Goal: Task Accomplishment & Management: Manage account settings

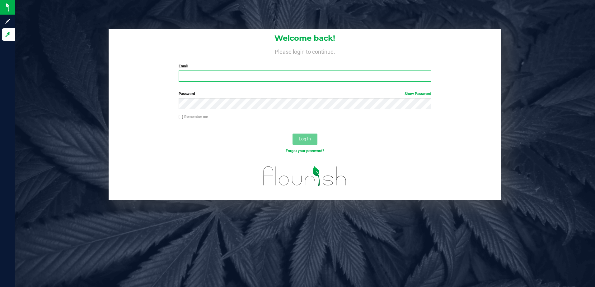
click at [204, 75] on input "Email" at bounding box center [305, 76] width 253 height 11
type input "[EMAIL_ADDRESS][DOMAIN_NAME]"
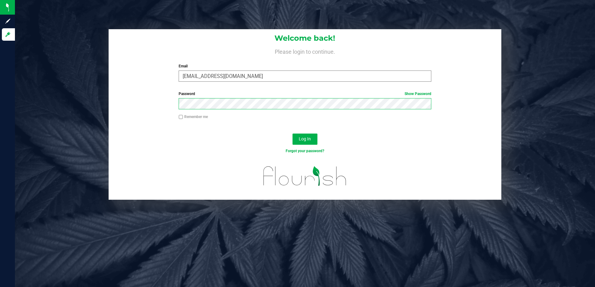
click at [292, 134] on button "Log In" at bounding box center [304, 139] width 25 height 11
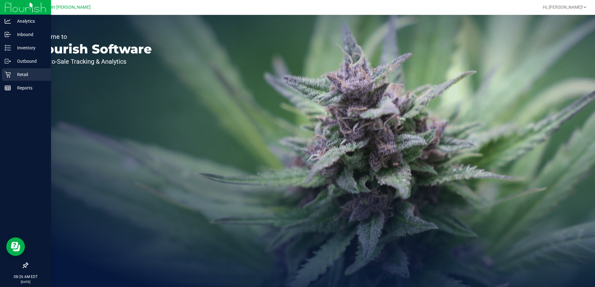
click at [26, 75] on p "Retail" at bounding box center [29, 74] width 37 height 7
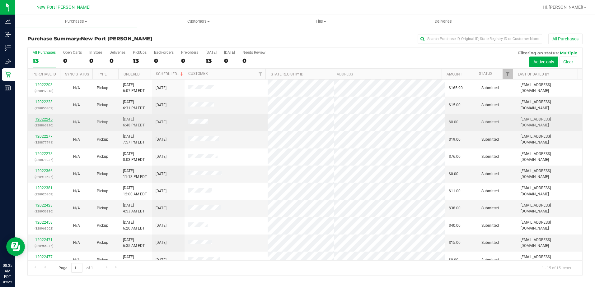
click at [49, 119] on link "12022245" at bounding box center [43, 119] width 17 height 4
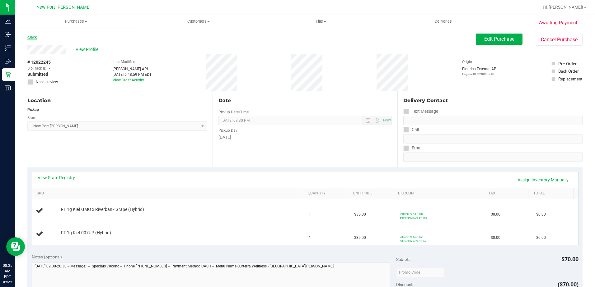
drag, startPoint x: 24, startPoint y: 36, endPoint x: 31, endPoint y: 36, distance: 7.5
click at [25, 36] on div "Awaiting Payment Back Edit Purchase Cancel Purchase View Profile # 12022245 Bio…" at bounding box center [305, 273] width 580 height 492
click at [33, 37] on link "Back" at bounding box center [31, 37] width 9 height 4
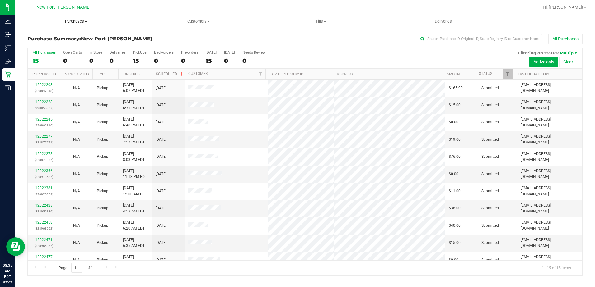
click at [85, 22] on span "Purchases" at bounding box center [76, 22] width 122 height 6
click at [52, 44] on span "Fulfillment" at bounding box center [34, 44] width 39 height 5
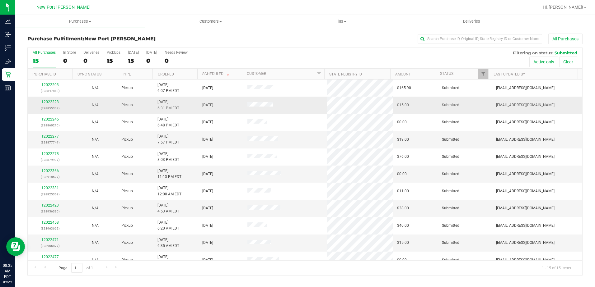
click at [50, 101] on link "12022223" at bounding box center [49, 102] width 17 height 4
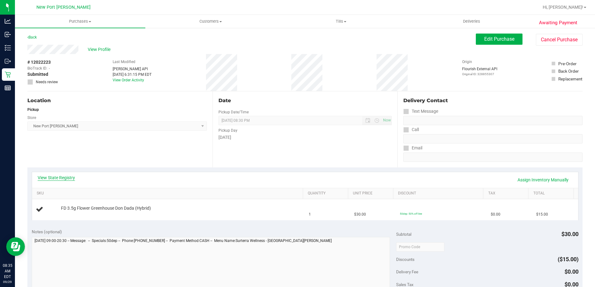
click at [45, 176] on link "View State Registry" at bounding box center [56, 178] width 37 height 6
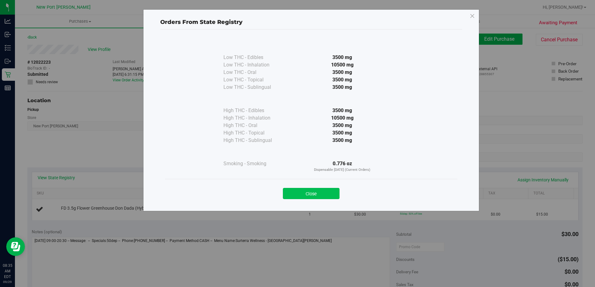
click at [317, 193] on button "Close" at bounding box center [311, 193] width 57 height 11
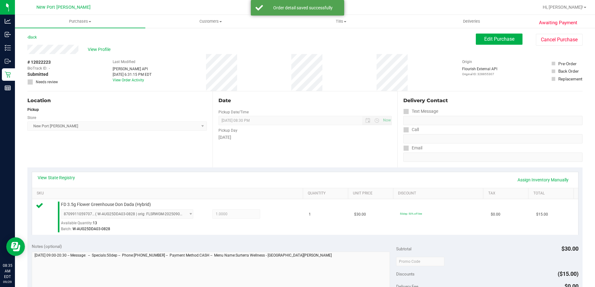
scroll to position [124, 0]
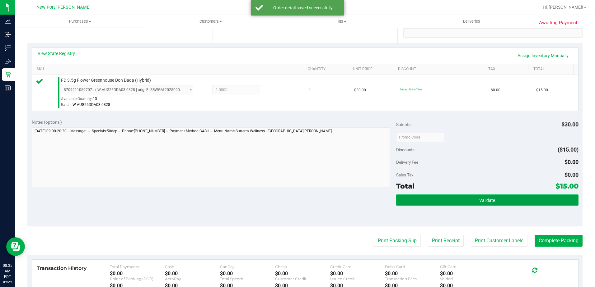
click at [474, 198] on button "Validate" at bounding box center [487, 200] width 182 height 11
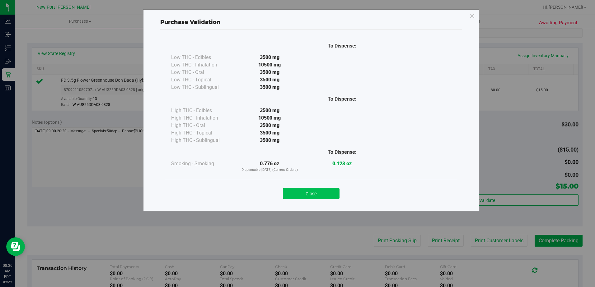
click at [314, 195] on button "Close" at bounding box center [311, 193] width 57 height 11
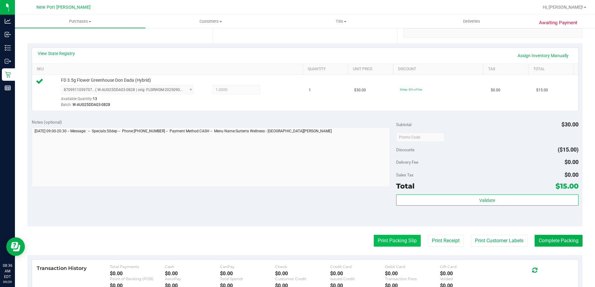
click at [389, 240] on button "Print Packing Slip" at bounding box center [397, 241] width 47 height 12
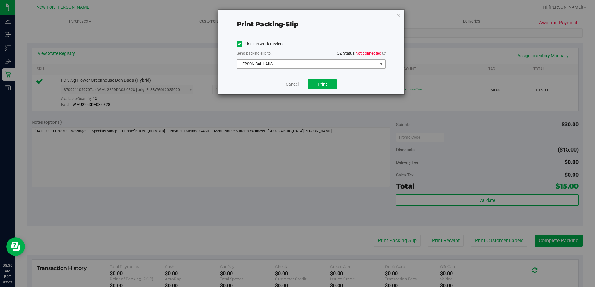
click at [382, 66] on span "select" at bounding box center [381, 64] width 5 height 5
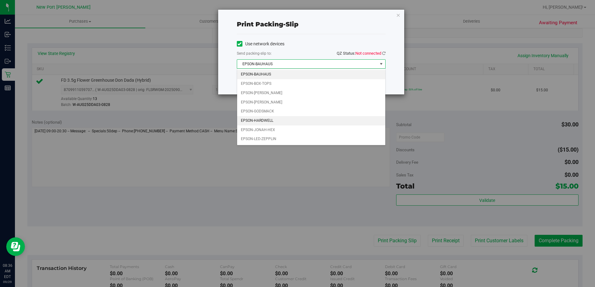
click at [270, 118] on li "EPSON-HARDWELL" at bounding box center [311, 120] width 148 height 9
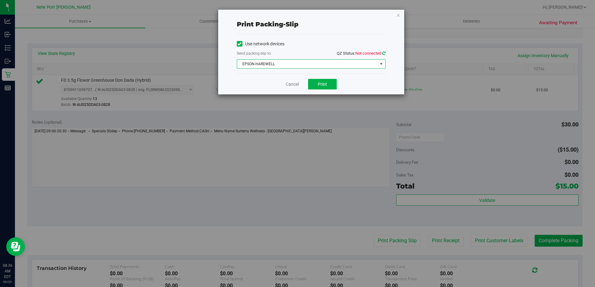
click at [383, 53] on icon at bounding box center [383, 53] width 3 height 4
click at [318, 86] on span "Print" at bounding box center [322, 84] width 9 height 5
drag, startPoint x: 293, startPoint y: 84, endPoint x: 351, endPoint y: 103, distance: 60.5
click at [293, 84] on link "Cancel" at bounding box center [292, 84] width 13 height 7
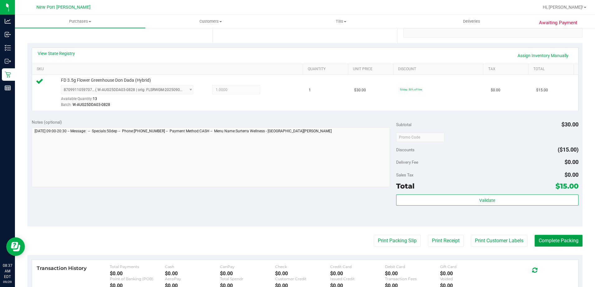
click at [565, 242] on button "Complete Packing" at bounding box center [558, 241] width 48 height 12
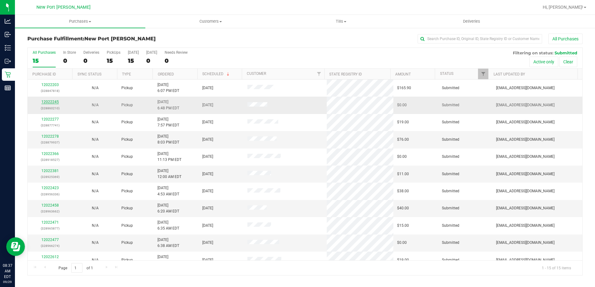
click at [49, 101] on link "12022245" at bounding box center [49, 102] width 17 height 4
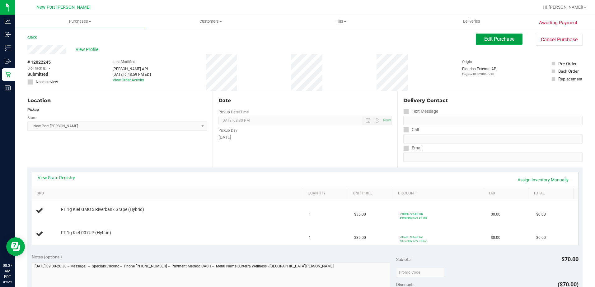
click at [497, 40] on span "Edit Purchase" at bounding box center [499, 39] width 30 height 6
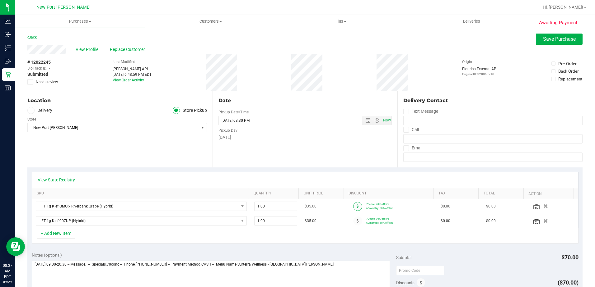
click at [357, 207] on icon at bounding box center [358, 207] width 2 height 4
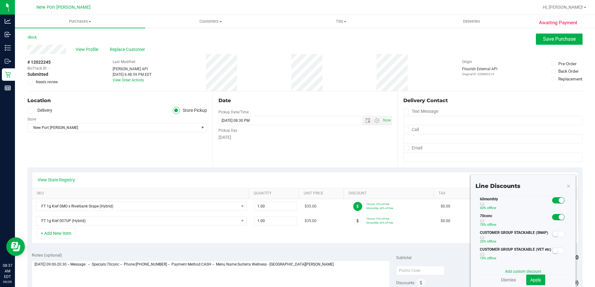
click at [552, 202] on span at bounding box center [558, 201] width 12 height 6
click at [532, 279] on span "Apply" at bounding box center [535, 280] width 11 height 5
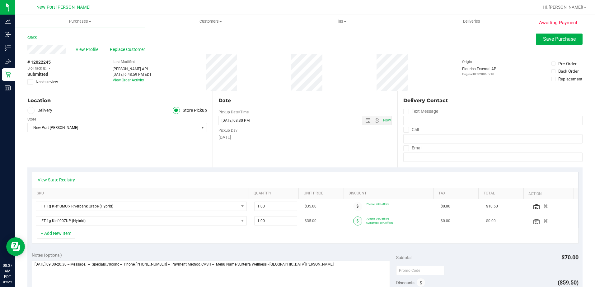
click at [357, 220] on icon at bounding box center [358, 221] width 2 height 4
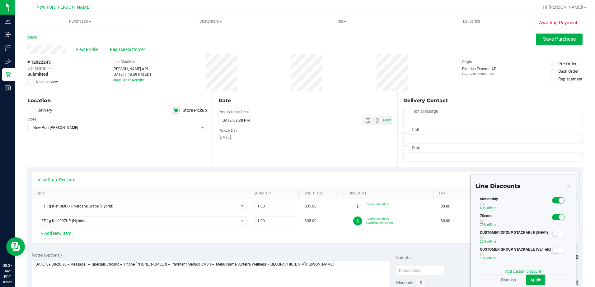
click at [552, 201] on span at bounding box center [558, 201] width 12 height 6
click at [534, 282] on span "Apply" at bounding box center [535, 280] width 11 height 5
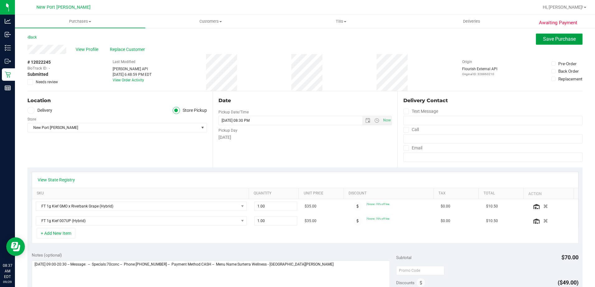
click at [543, 37] on span "Save Purchase" at bounding box center [559, 39] width 33 height 6
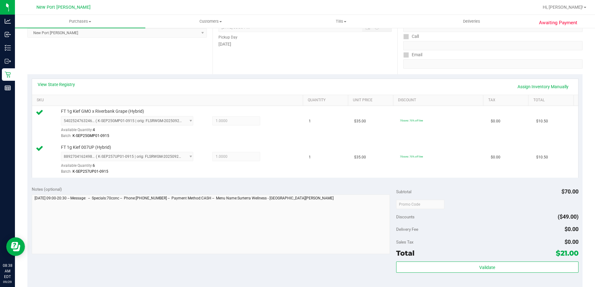
scroll to position [187, 0]
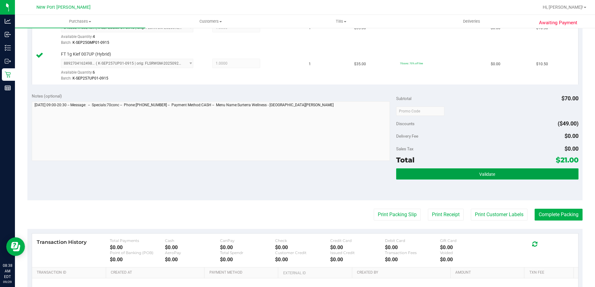
click at [492, 174] on button "Validate" at bounding box center [487, 174] width 182 height 11
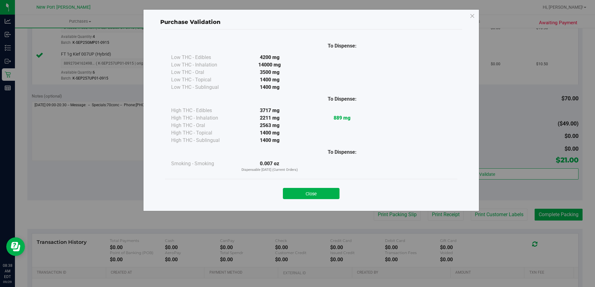
drag, startPoint x: 302, startPoint y: 191, endPoint x: 305, endPoint y: 190, distance: 3.1
click at [302, 190] on button "Close" at bounding box center [311, 193] width 57 height 11
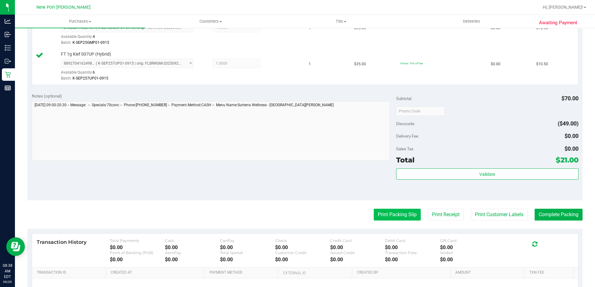
click at [393, 214] on button "Print Packing Slip" at bounding box center [397, 215] width 47 height 12
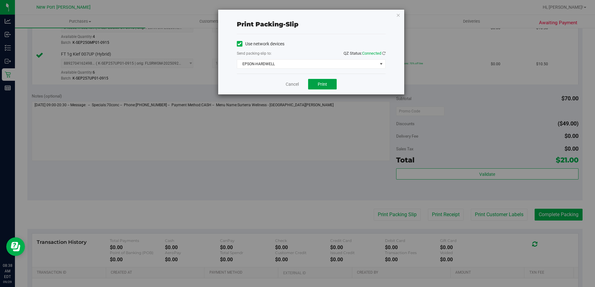
click at [327, 82] on button "Print" at bounding box center [322, 84] width 29 height 11
drag, startPoint x: 291, startPoint y: 84, endPoint x: 374, endPoint y: 120, distance: 91.0
click at [291, 84] on link "Cancel" at bounding box center [292, 84] width 13 height 7
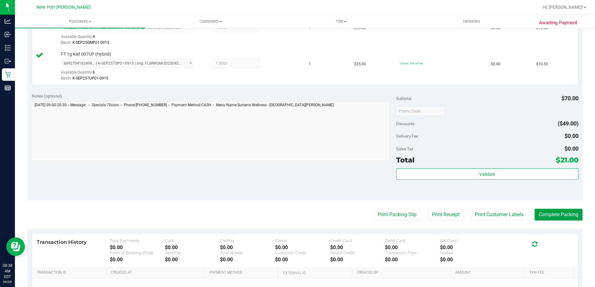
click at [548, 219] on button "Complete Packing" at bounding box center [558, 215] width 48 height 12
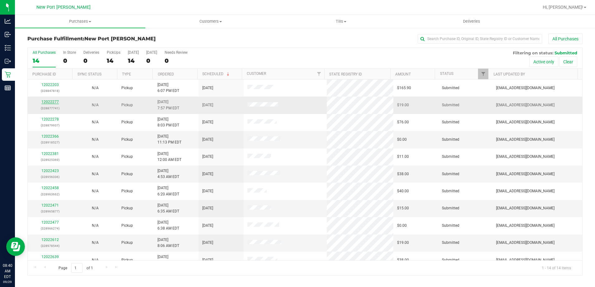
click at [48, 103] on link "12022277" at bounding box center [49, 102] width 17 height 4
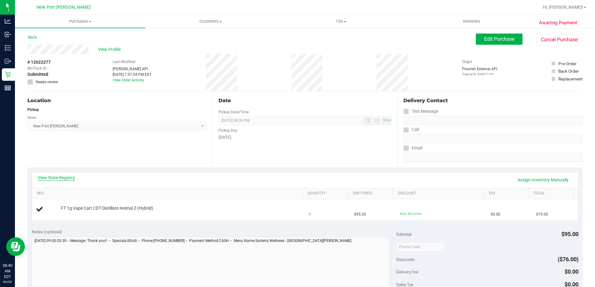
click at [52, 177] on link "View State Registry" at bounding box center [56, 178] width 37 height 6
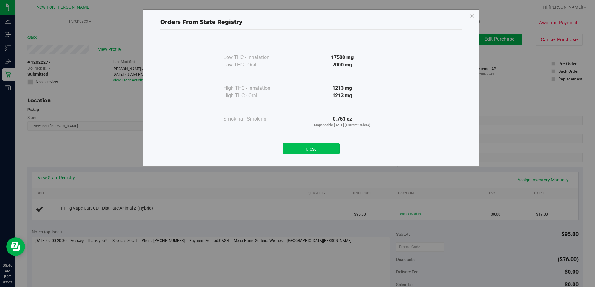
click at [318, 149] on button "Close" at bounding box center [311, 148] width 57 height 11
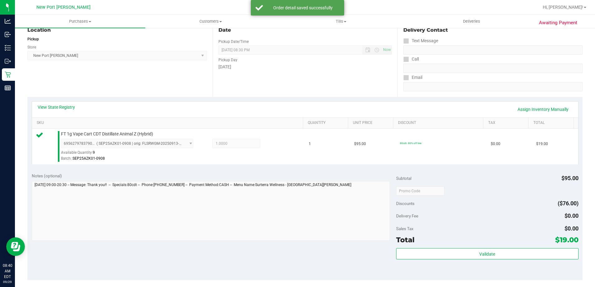
scroll to position [124, 0]
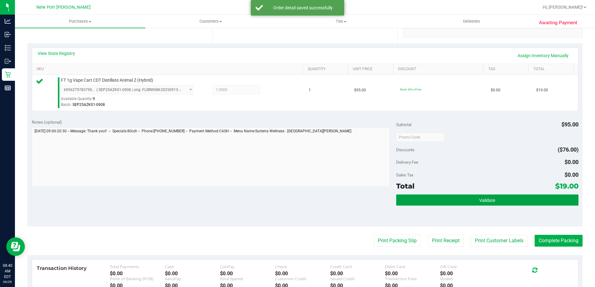
click at [472, 197] on button "Validate" at bounding box center [487, 200] width 182 height 11
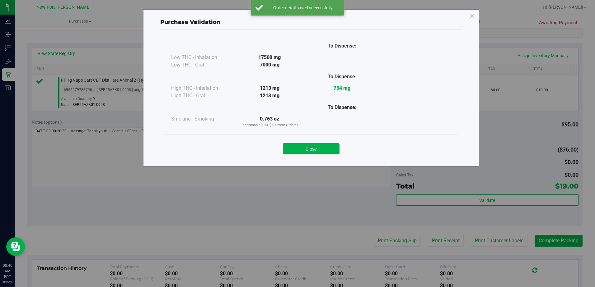
click at [313, 152] on button "Close" at bounding box center [311, 148] width 57 height 11
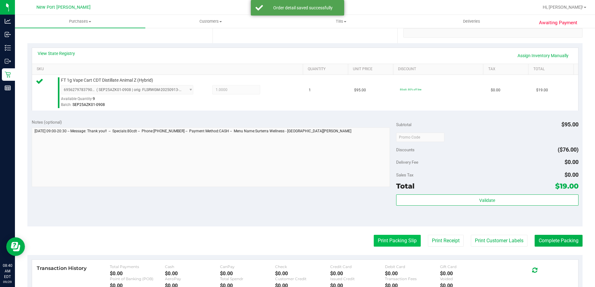
click at [395, 238] on button "Print Packing Slip" at bounding box center [397, 241] width 47 height 12
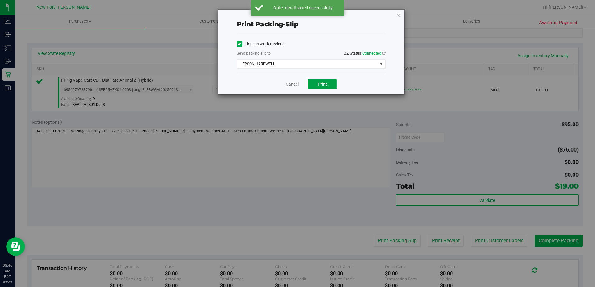
click at [322, 82] on span "Print" at bounding box center [322, 84] width 9 height 5
click at [289, 87] on link "Cancel" at bounding box center [292, 84] width 13 height 7
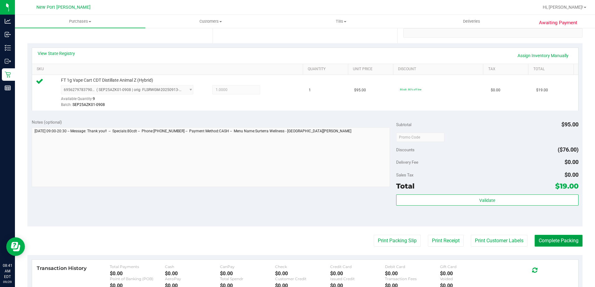
click at [559, 241] on button "Complete Packing" at bounding box center [558, 241] width 48 height 12
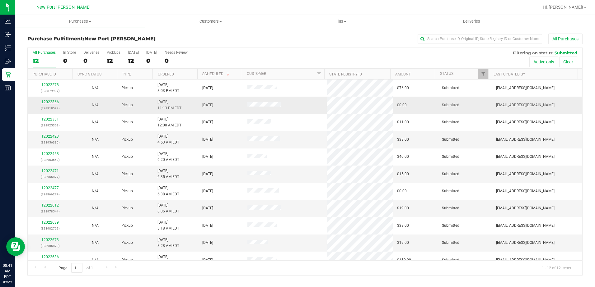
click at [50, 100] on link "12022366" at bounding box center [49, 102] width 17 height 4
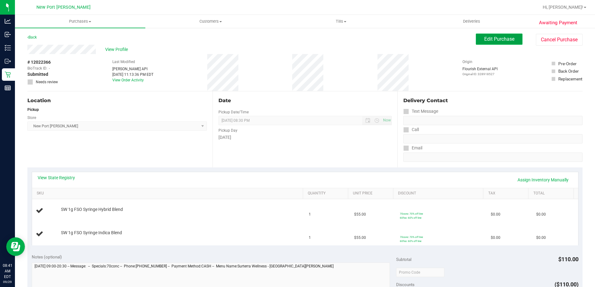
click at [492, 44] on button "Edit Purchase" at bounding box center [499, 39] width 47 height 11
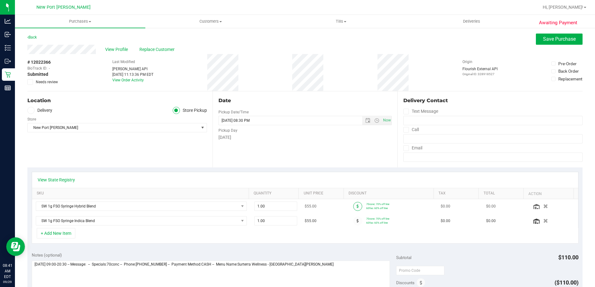
click at [353, 207] on span at bounding box center [357, 206] width 9 height 9
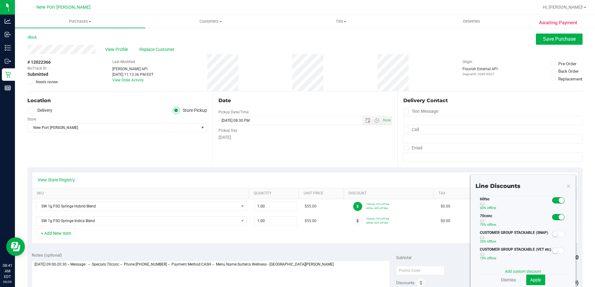
click at [552, 202] on span at bounding box center [558, 201] width 12 height 6
click at [532, 279] on span "Apply" at bounding box center [535, 280] width 11 height 5
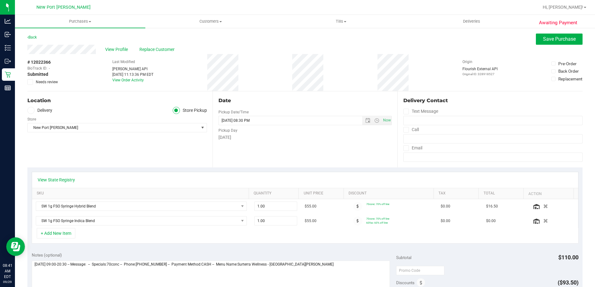
click at [357, 222] on icon at bounding box center [358, 221] width 2 height 4
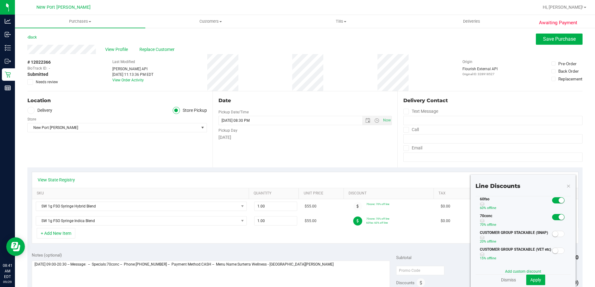
click at [552, 199] on span at bounding box center [558, 201] width 12 height 6
click at [530, 282] on span "Apply" at bounding box center [535, 280] width 11 height 5
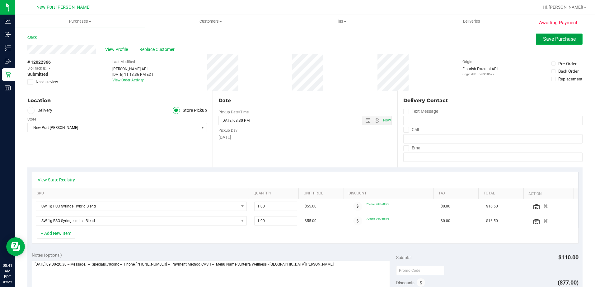
click at [549, 39] on span "Save Purchase" at bounding box center [559, 39] width 33 height 6
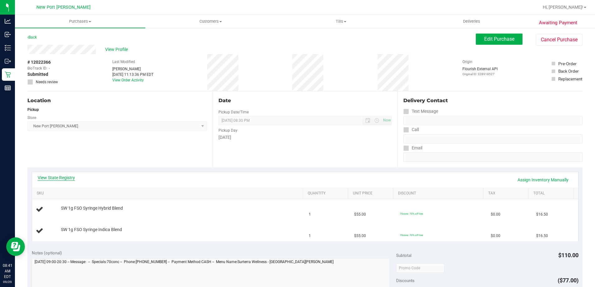
click at [68, 177] on link "View State Registry" at bounding box center [56, 178] width 37 height 6
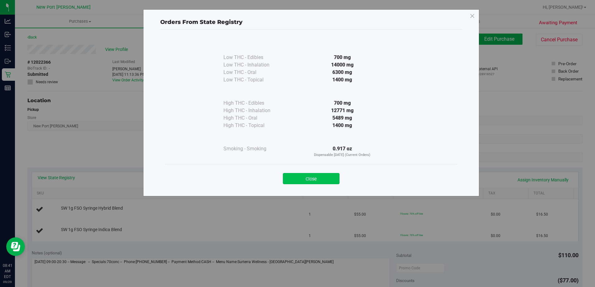
click at [303, 178] on button "Close" at bounding box center [311, 178] width 57 height 11
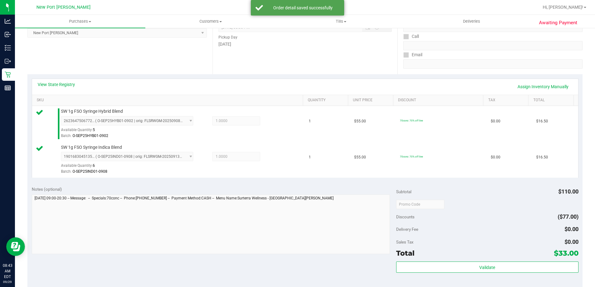
scroll to position [156, 0]
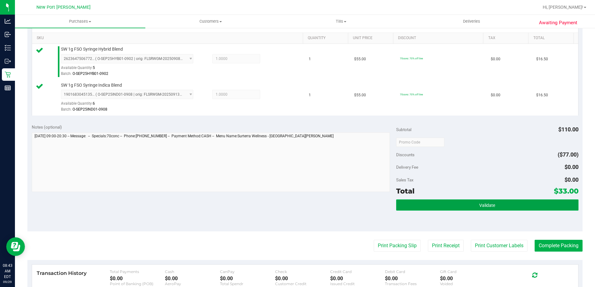
click at [481, 207] on span "Validate" at bounding box center [487, 205] width 16 height 5
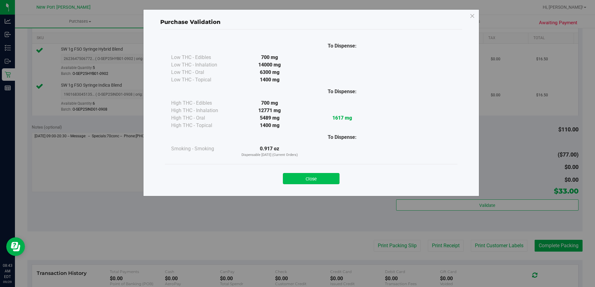
click at [324, 179] on button "Close" at bounding box center [311, 178] width 57 height 11
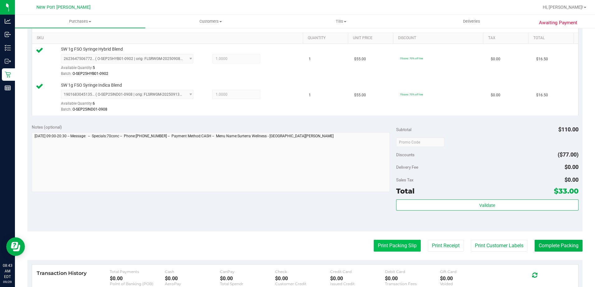
click at [379, 247] on button "Print Packing Slip" at bounding box center [397, 246] width 47 height 12
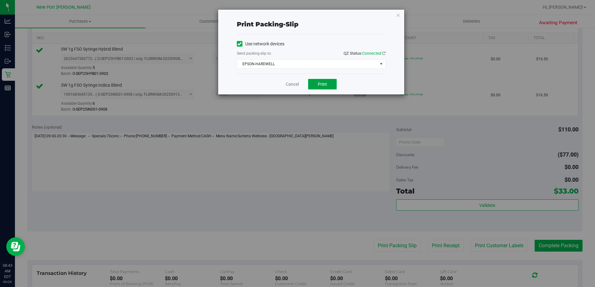
click at [321, 83] on span "Print" at bounding box center [322, 84] width 9 height 5
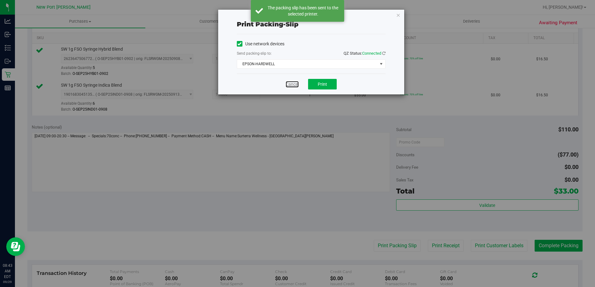
drag, startPoint x: 288, startPoint y: 84, endPoint x: 357, endPoint y: 157, distance: 100.5
click at [287, 84] on link "Cancel" at bounding box center [292, 84] width 13 height 7
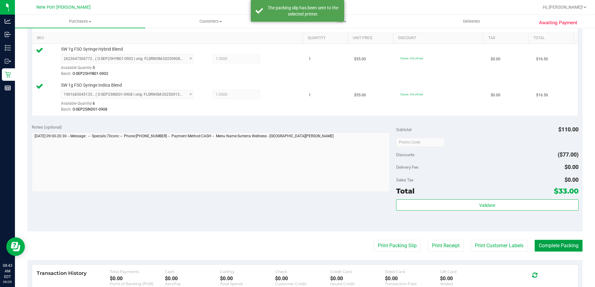
click at [556, 247] on button "Complete Packing" at bounding box center [558, 246] width 48 height 12
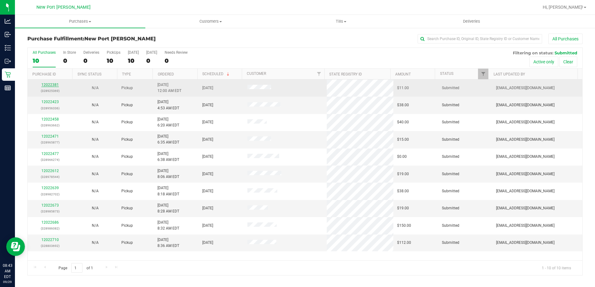
click at [54, 85] on link "12022381" at bounding box center [49, 85] width 17 height 4
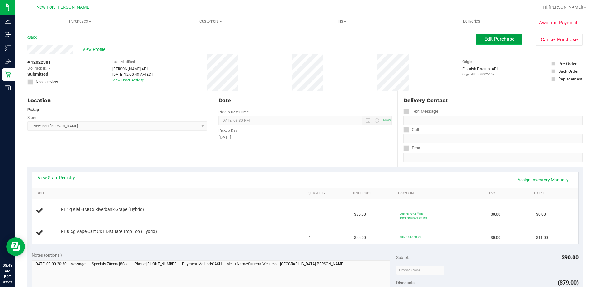
click at [499, 40] on span "Edit Purchase" at bounding box center [499, 39] width 30 height 6
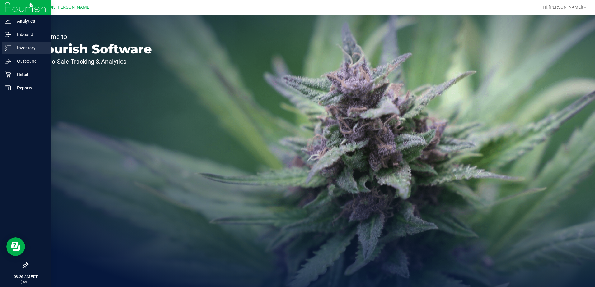
click at [26, 47] on p "Inventory" at bounding box center [29, 47] width 37 height 7
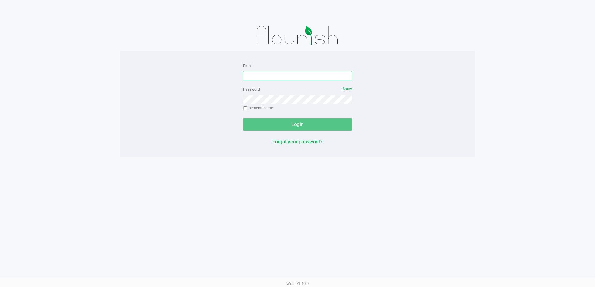
click at [271, 74] on input "Email" at bounding box center [297, 75] width 109 height 9
type input "[EMAIL_ADDRESS][DOMAIN_NAME]"
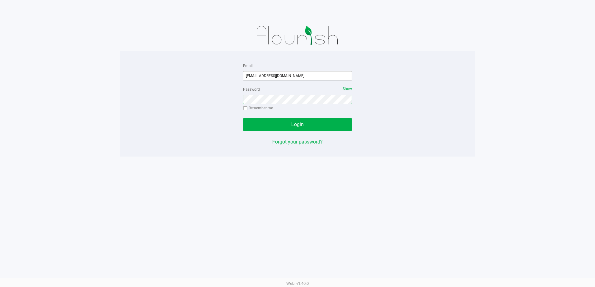
click at [243, 119] on button "Login" at bounding box center [297, 125] width 109 height 12
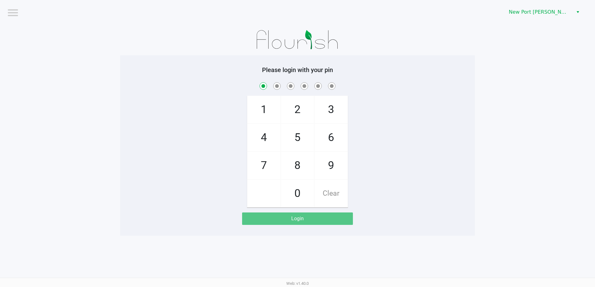
checkbox input "true"
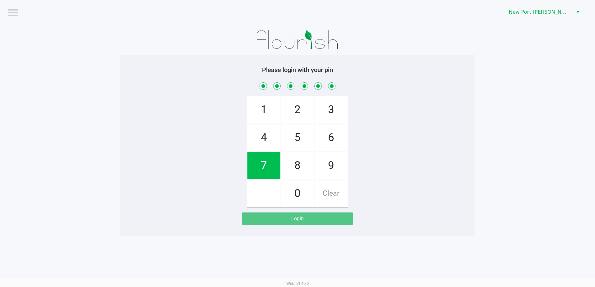
checkbox input "true"
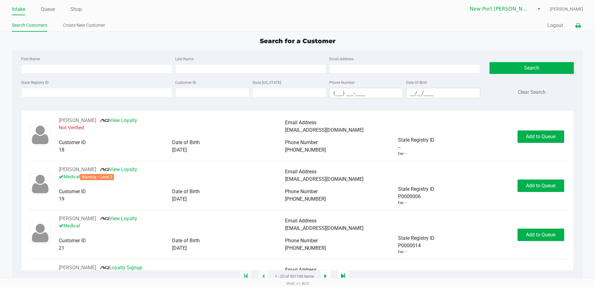
click at [577, 26] on icon at bounding box center [577, 26] width 5 height 4
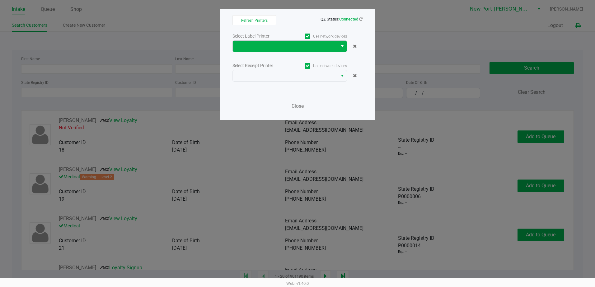
click at [340, 44] on button "Select" at bounding box center [342, 46] width 9 height 11
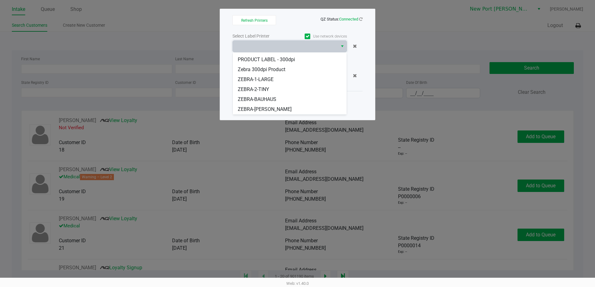
scroll to position [47, 0]
click at [270, 99] on span "ZEBRA-HARDWELL" at bounding box center [259, 99] width 42 height 7
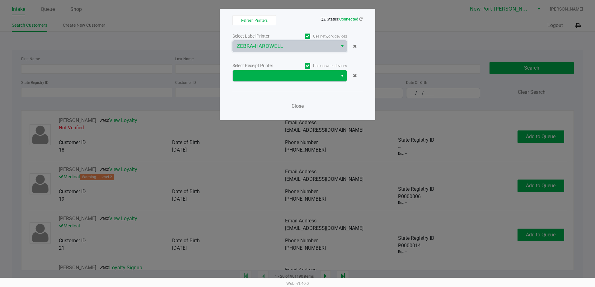
click at [344, 72] on button "Select" at bounding box center [342, 75] width 9 height 11
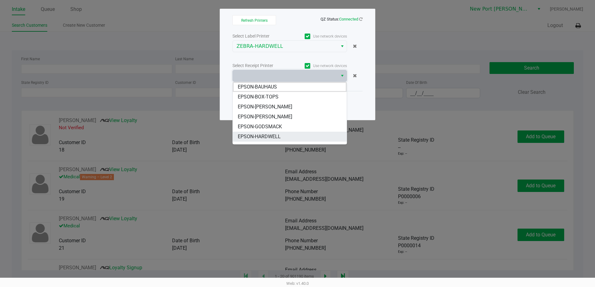
click at [274, 137] on span "EPSON-HARDWELL" at bounding box center [259, 136] width 43 height 7
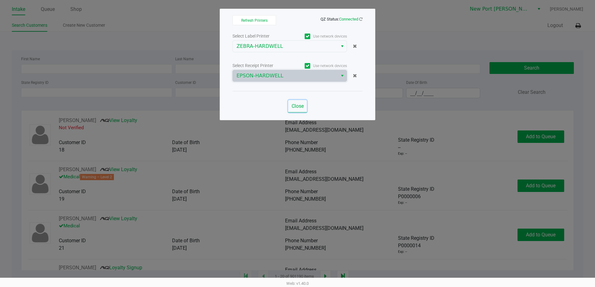
click at [303, 108] on span "Close" at bounding box center [297, 106] width 12 height 6
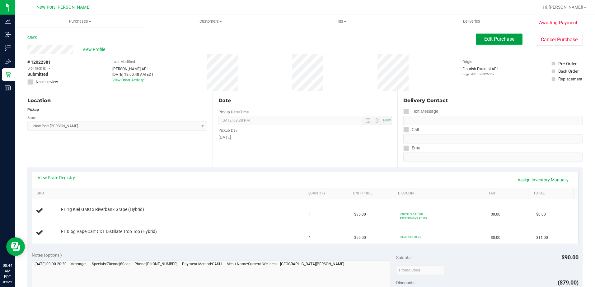
click at [490, 36] on button "Edit Purchase" at bounding box center [499, 39] width 47 height 11
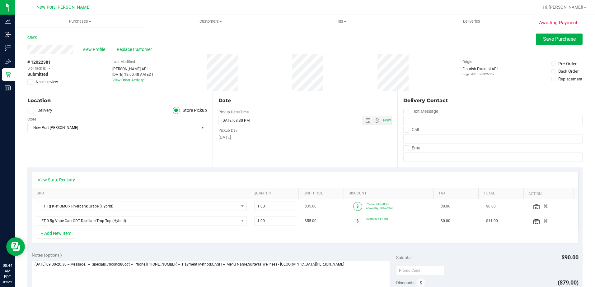
click at [353, 208] on span at bounding box center [357, 206] width 9 height 9
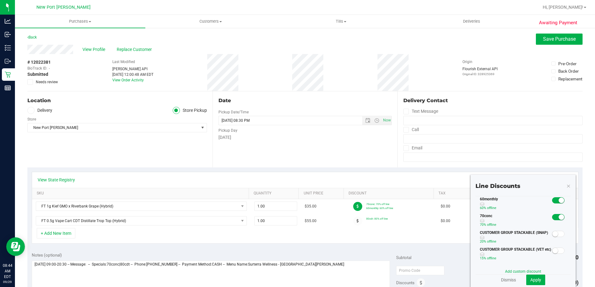
click at [552, 201] on span at bounding box center [558, 201] width 12 height 6
click at [530, 280] on span "Apply" at bounding box center [535, 280] width 11 height 5
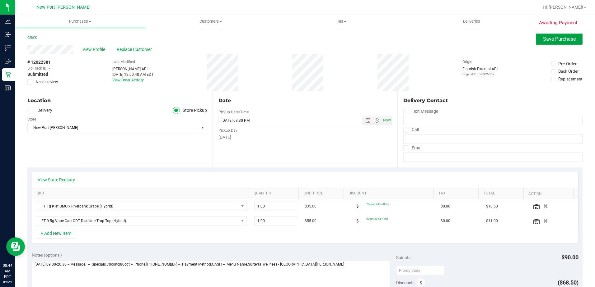
click at [559, 43] on button "Save Purchase" at bounding box center [559, 39] width 47 height 11
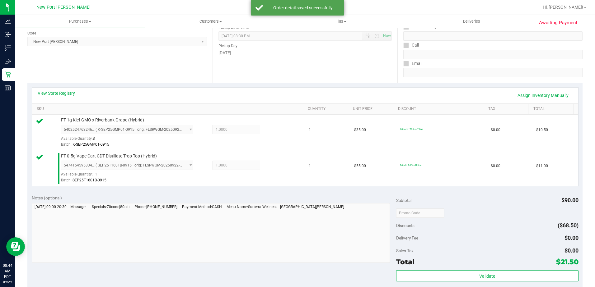
scroll to position [156, 0]
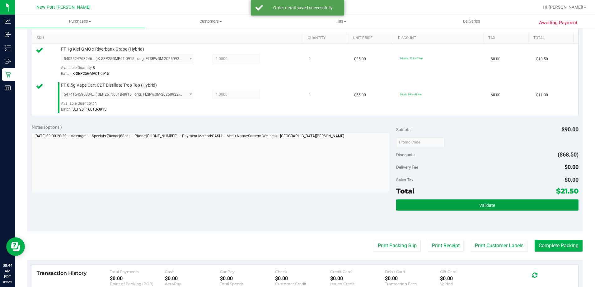
click at [473, 205] on button "Validate" at bounding box center [487, 205] width 182 height 11
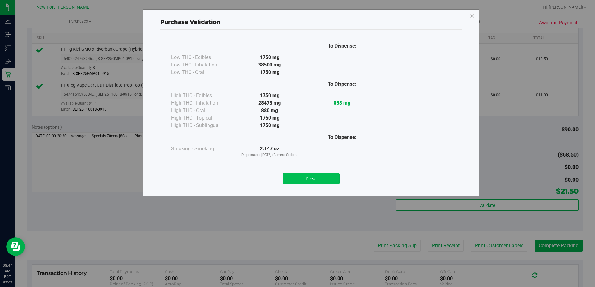
click at [309, 178] on button "Close" at bounding box center [311, 178] width 57 height 11
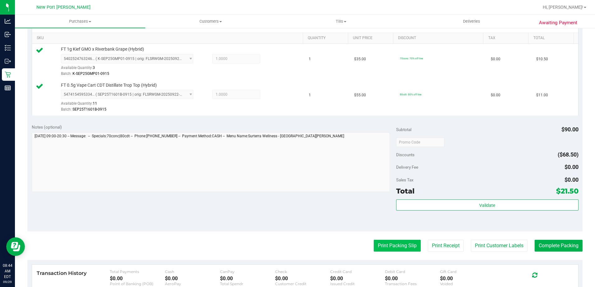
click at [390, 245] on button "Print Packing Slip" at bounding box center [397, 246] width 47 height 12
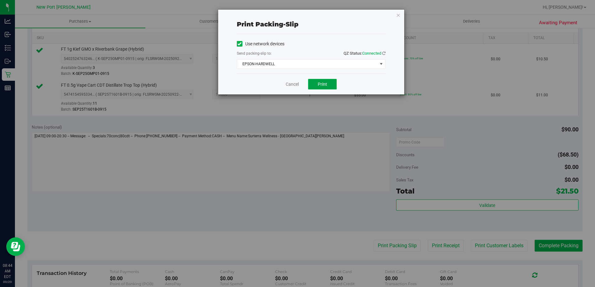
click at [320, 82] on span "Print" at bounding box center [322, 84] width 9 height 5
drag, startPoint x: 287, startPoint y: 86, endPoint x: 322, endPoint y: 128, distance: 53.9
click at [287, 86] on link "Cancel" at bounding box center [292, 84] width 13 height 7
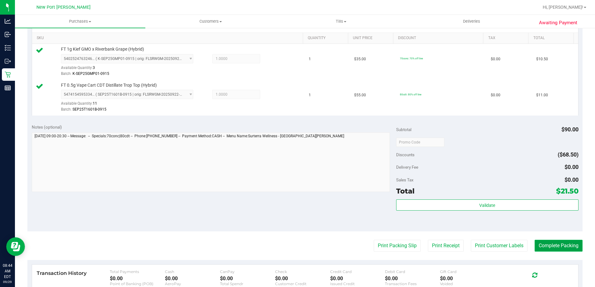
click at [551, 250] on button "Complete Packing" at bounding box center [558, 246] width 48 height 12
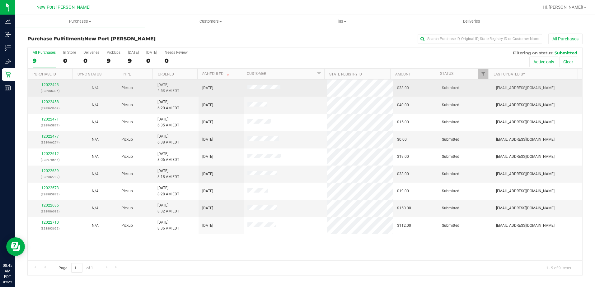
click at [51, 85] on link "12022423" at bounding box center [49, 85] width 17 height 4
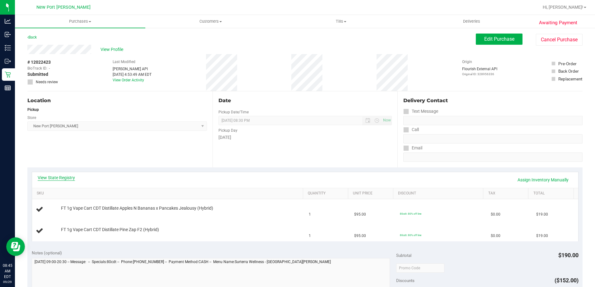
click at [62, 177] on link "View State Registry" at bounding box center [56, 178] width 37 height 6
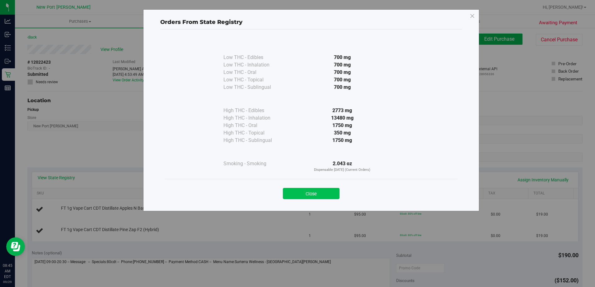
click at [308, 193] on button "Close" at bounding box center [311, 193] width 57 height 11
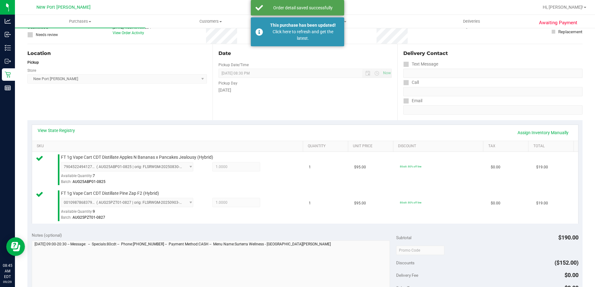
scroll to position [93, 0]
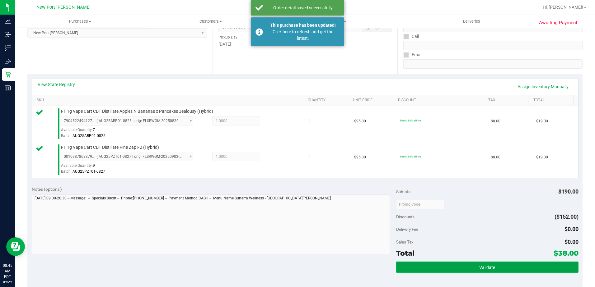
click at [482, 263] on button "Validate" at bounding box center [487, 267] width 182 height 11
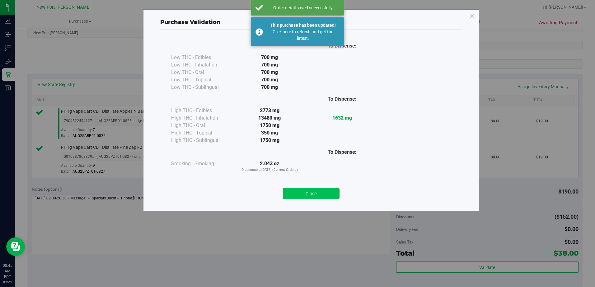
click at [304, 193] on button "Close" at bounding box center [311, 193] width 57 height 11
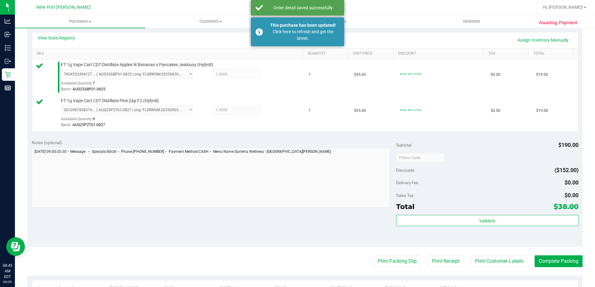
scroll to position [187, 0]
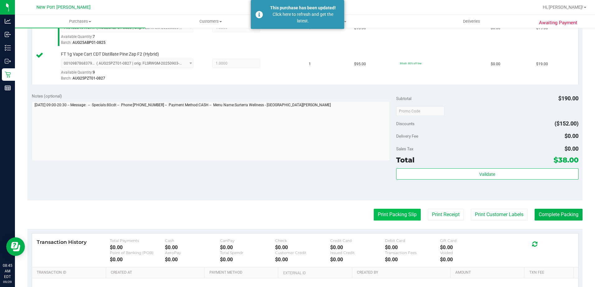
click at [389, 211] on button "Print Packing Slip" at bounding box center [397, 215] width 47 height 12
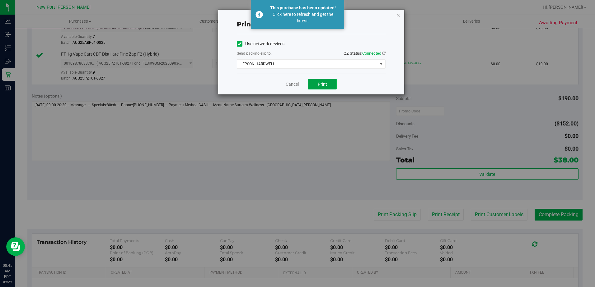
click at [319, 82] on span "Print" at bounding box center [322, 84] width 9 height 5
click at [289, 85] on link "Cancel" at bounding box center [292, 84] width 13 height 7
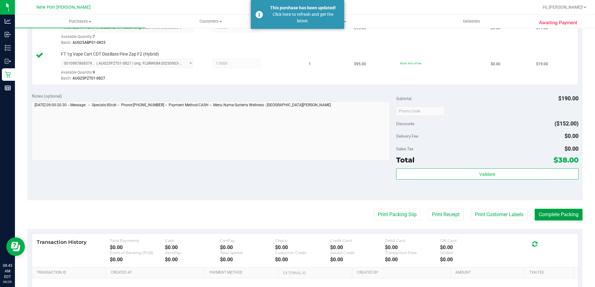
drag, startPoint x: 565, startPoint y: 217, endPoint x: 559, endPoint y: 214, distance: 6.4
click at [562, 217] on button "Complete Packing" at bounding box center [558, 215] width 48 height 12
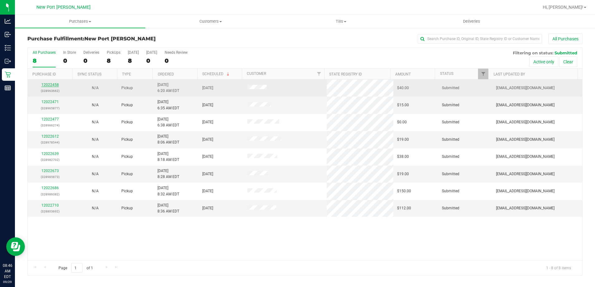
click at [53, 85] on link "12022458" at bounding box center [49, 85] width 17 height 4
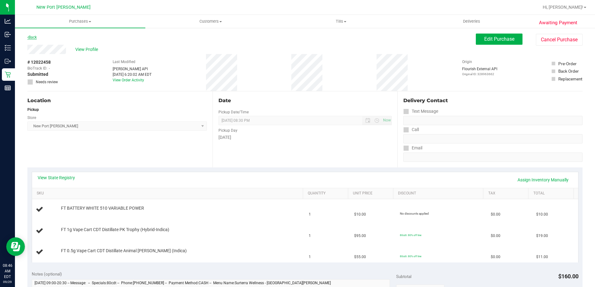
click at [35, 37] on link "Back" at bounding box center [31, 37] width 9 height 4
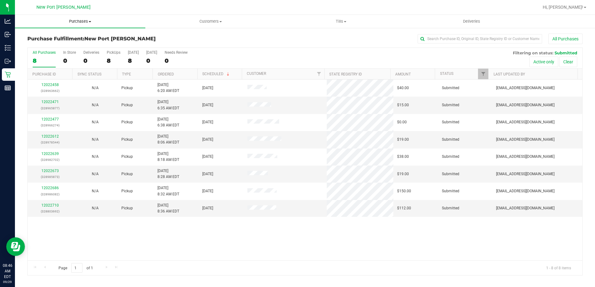
click at [90, 22] on span at bounding box center [90, 21] width 2 height 1
click at [49, 38] on span "Summary of purchases" at bounding box center [47, 37] width 64 height 5
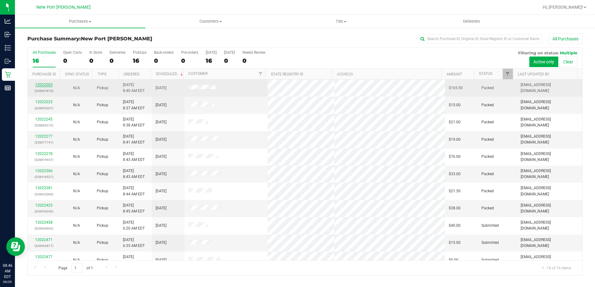
click at [44, 85] on link "12022203" at bounding box center [43, 85] width 17 height 4
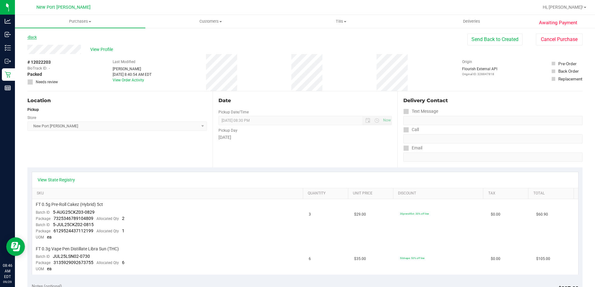
click at [32, 36] on link "Back" at bounding box center [31, 37] width 9 height 4
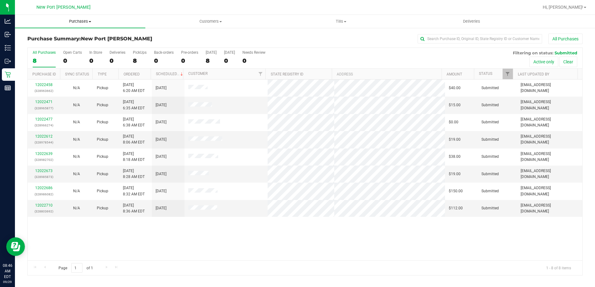
click at [90, 21] on span at bounding box center [90, 21] width 2 height 1
click at [55, 39] on span "Summary of purchases" at bounding box center [47, 37] width 64 height 5
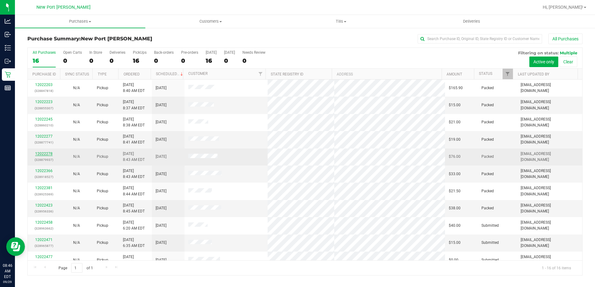
click at [41, 154] on link "12022278" at bounding box center [43, 154] width 17 height 4
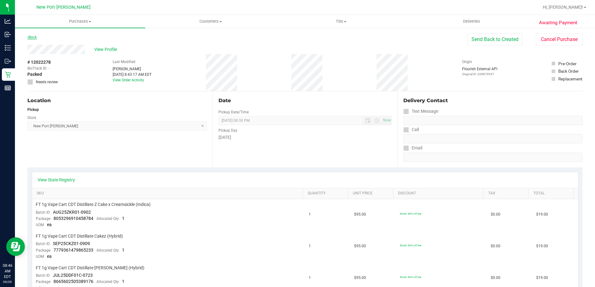
click at [31, 37] on link "Back" at bounding box center [31, 37] width 9 height 4
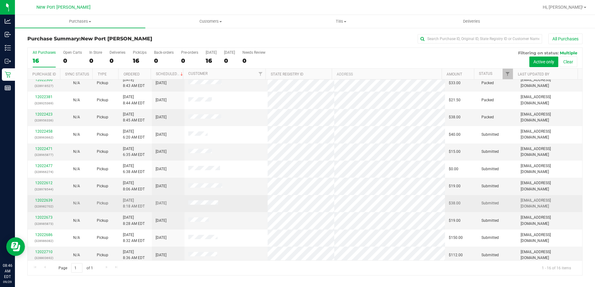
scroll to position [93, 0]
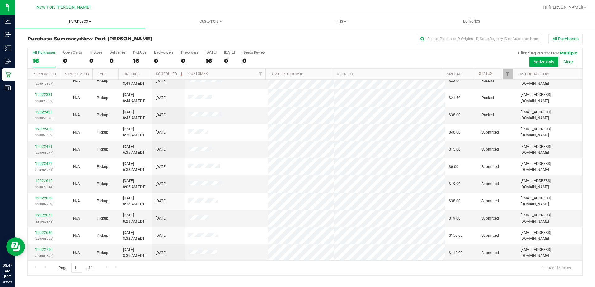
click at [90, 20] on span "Purchases" at bounding box center [80, 22] width 130 height 6
click at [37, 42] on span "Fulfillment" at bounding box center [34, 44] width 39 height 5
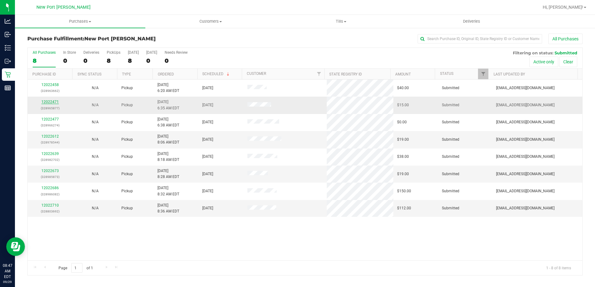
click at [46, 103] on link "12022471" at bounding box center [49, 102] width 17 height 4
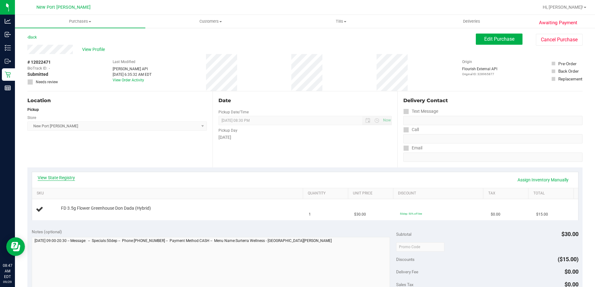
click at [54, 180] on link "View State Registry" at bounding box center [56, 178] width 37 height 6
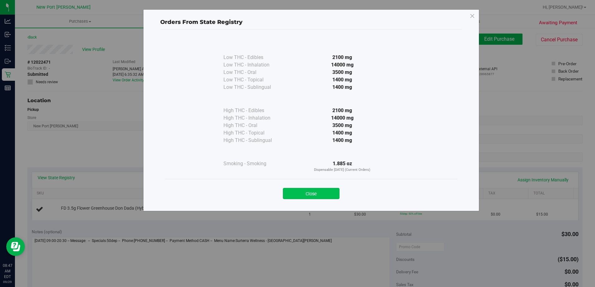
click at [313, 194] on button "Close" at bounding box center [311, 193] width 57 height 11
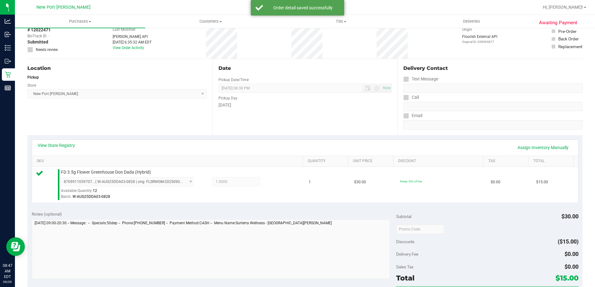
scroll to position [93, 0]
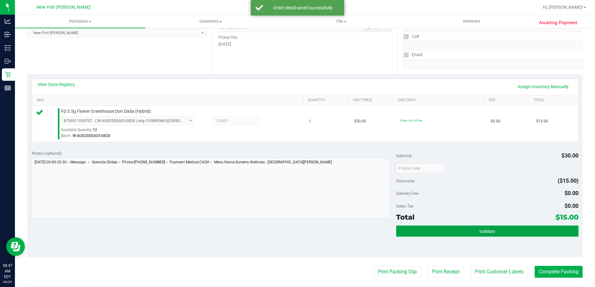
click at [488, 235] on button "Validate" at bounding box center [487, 231] width 182 height 11
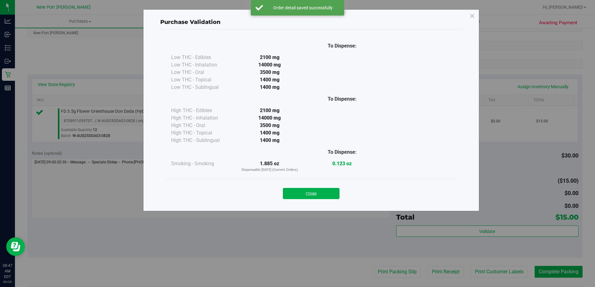
click at [321, 200] on div "Close" at bounding box center [311, 191] width 292 height 25
click at [322, 194] on button "Close" at bounding box center [311, 193] width 57 height 11
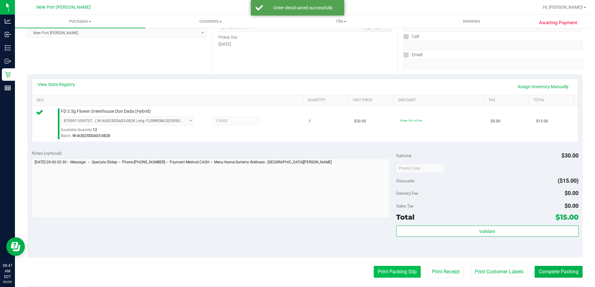
click at [408, 273] on button "Print Packing Slip" at bounding box center [397, 272] width 47 height 12
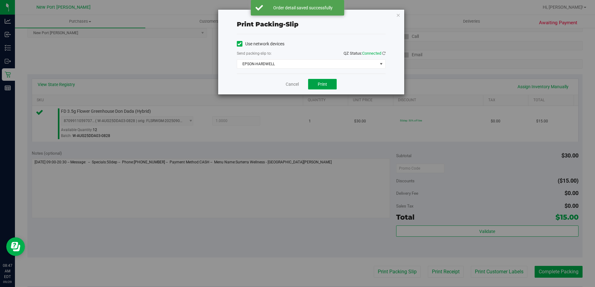
click at [316, 82] on button "Print" at bounding box center [322, 84] width 29 height 11
click at [295, 82] on link "Cancel" at bounding box center [292, 84] width 13 height 7
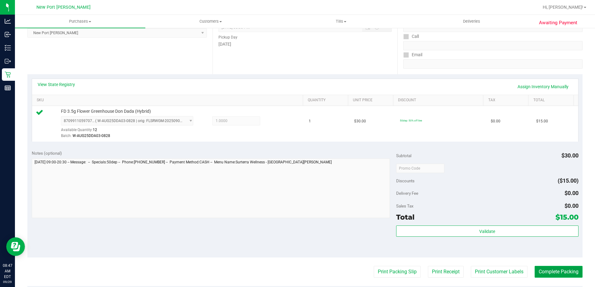
click at [566, 271] on button "Complete Packing" at bounding box center [558, 272] width 48 height 12
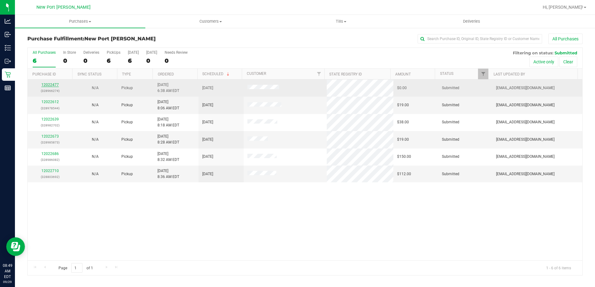
click at [51, 84] on link "12022477" at bounding box center [49, 85] width 17 height 4
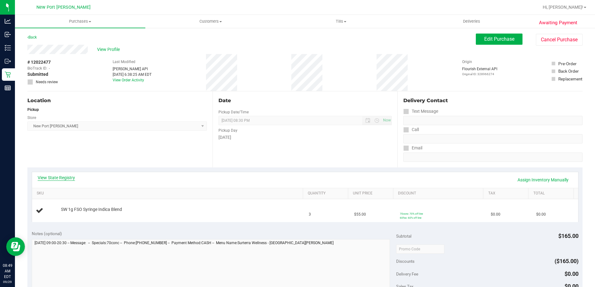
click at [63, 178] on link "View State Registry" at bounding box center [56, 178] width 37 height 6
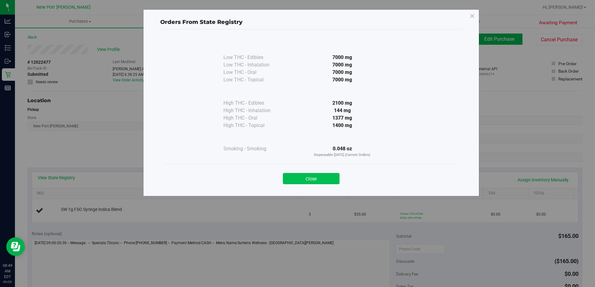
click at [297, 175] on button "Close" at bounding box center [311, 178] width 57 height 11
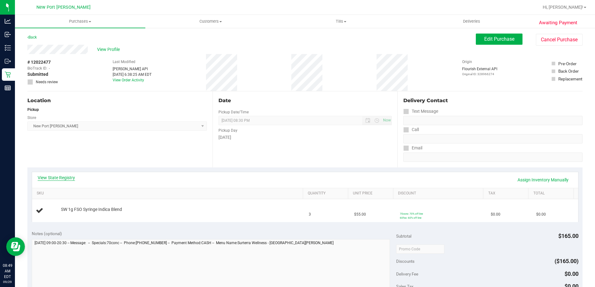
click at [62, 179] on link "View State Registry" at bounding box center [56, 178] width 37 height 6
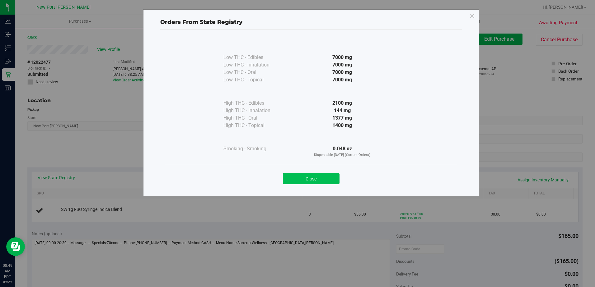
click at [313, 181] on button "Close" at bounding box center [311, 178] width 57 height 11
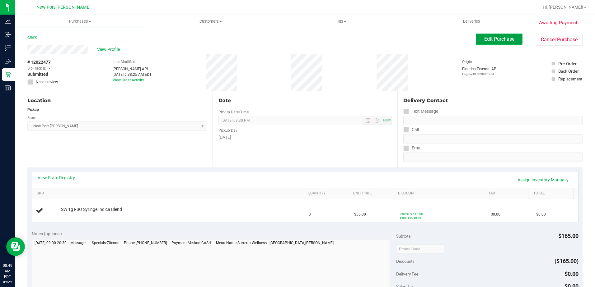
click at [493, 38] on span "Edit Purchase" at bounding box center [499, 39] width 30 height 6
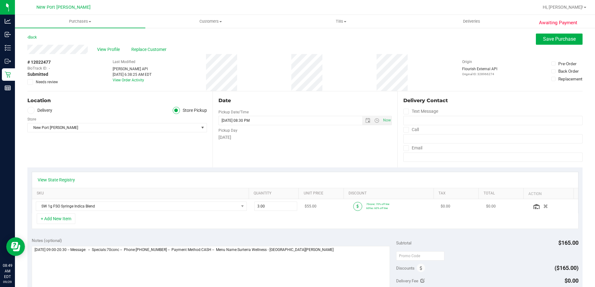
click at [354, 206] on span at bounding box center [357, 206] width 9 height 9
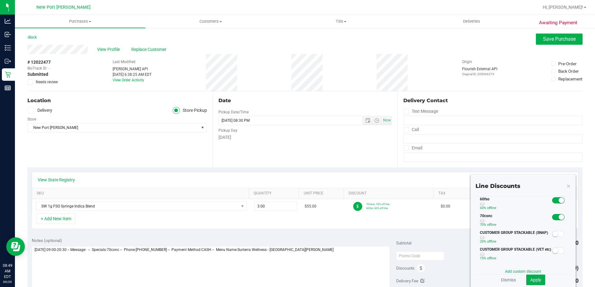
click at [552, 199] on span at bounding box center [558, 201] width 12 height 6
click at [536, 281] on span "Apply" at bounding box center [535, 280] width 11 height 5
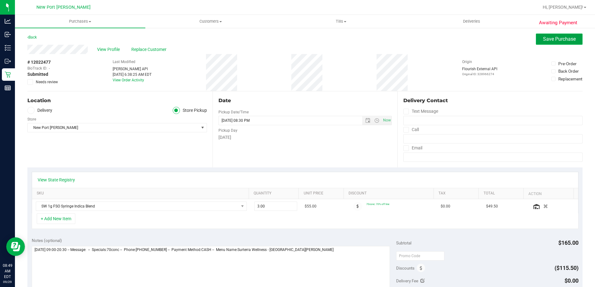
click at [543, 38] on span "Save Purchase" at bounding box center [559, 39] width 33 height 6
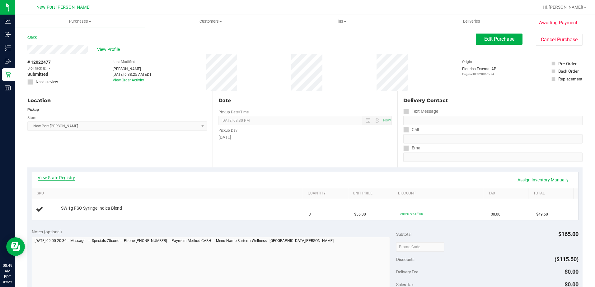
click at [59, 179] on link "View State Registry" at bounding box center [56, 178] width 37 height 6
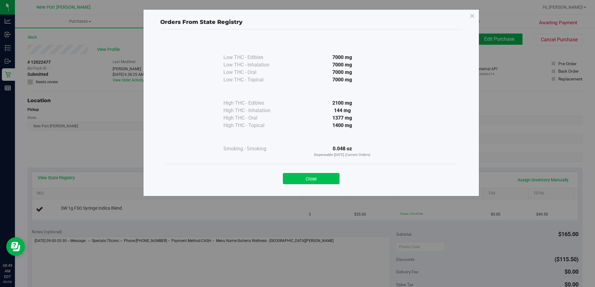
click at [310, 181] on button "Close" at bounding box center [311, 178] width 57 height 11
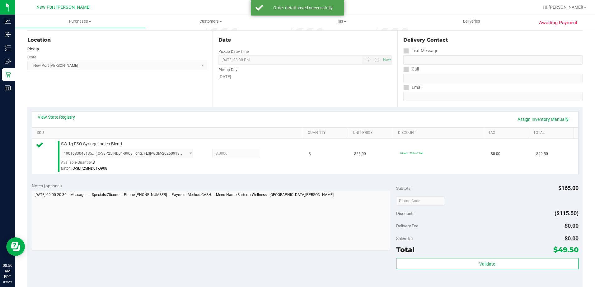
scroll to position [62, 0]
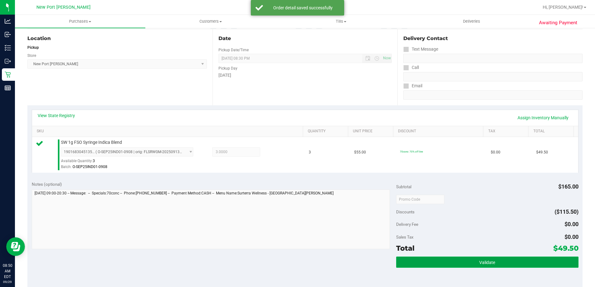
click at [481, 263] on span "Validate" at bounding box center [487, 262] width 16 height 5
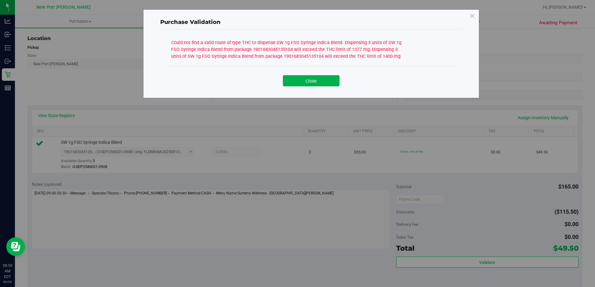
click at [324, 88] on div "Close" at bounding box center [311, 78] width 292 height 25
click at [315, 83] on button "Close" at bounding box center [311, 80] width 57 height 11
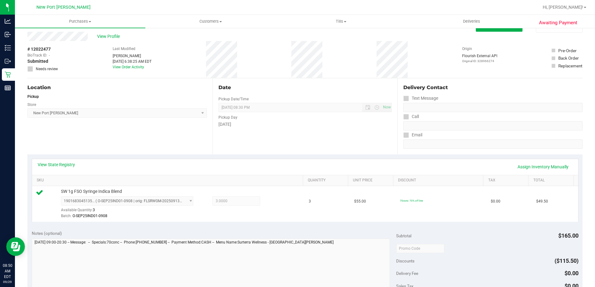
scroll to position [0, 0]
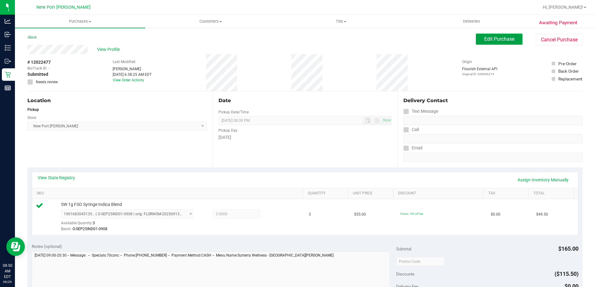
click at [493, 38] on span "Edit Purchase" at bounding box center [499, 39] width 30 height 6
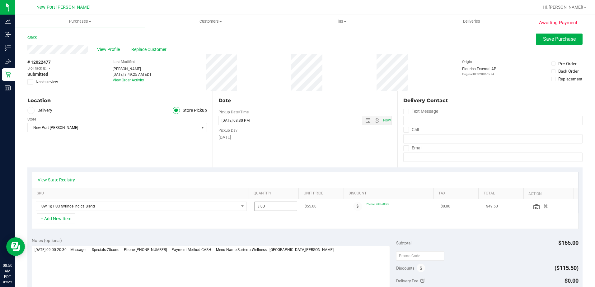
click at [263, 207] on span "3.00 3" at bounding box center [275, 206] width 43 height 9
type input "2"
type input "3.00"
click at [385, 221] on div "+ Add New Item" at bounding box center [305, 222] width 547 height 16
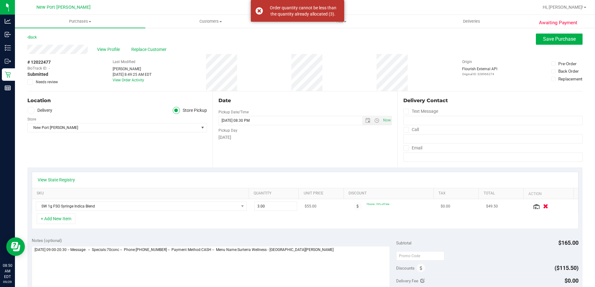
click at [543, 204] on icon "button" at bounding box center [545, 206] width 5 height 5
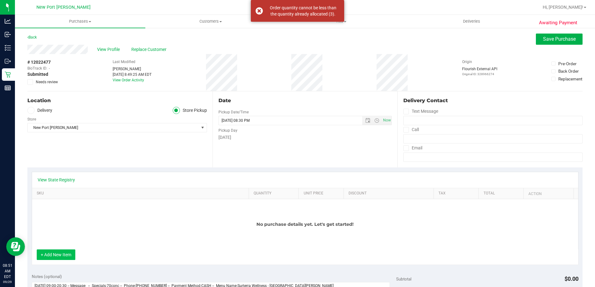
click at [58, 258] on button "+ Add New Item" at bounding box center [56, 255] width 39 height 11
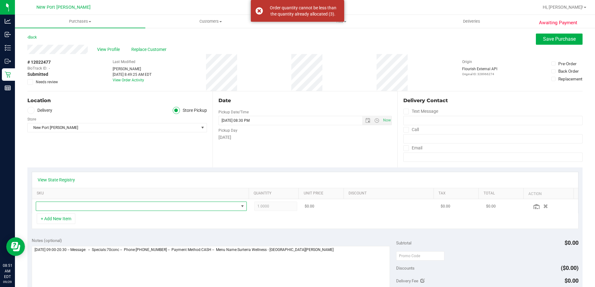
click at [67, 209] on span "NO DATA FOUND" at bounding box center [137, 206] width 203 height 9
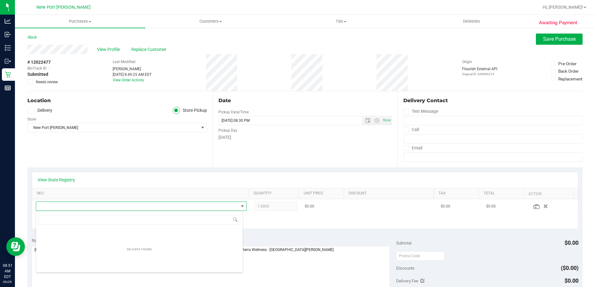
scroll to position [9, 205]
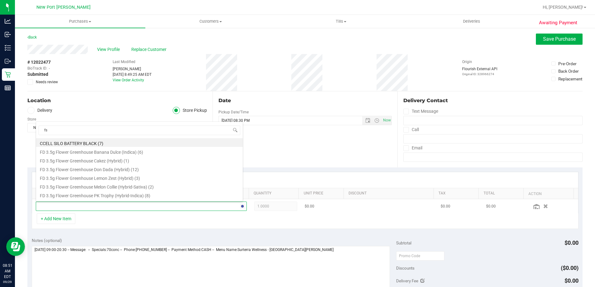
type input "fso"
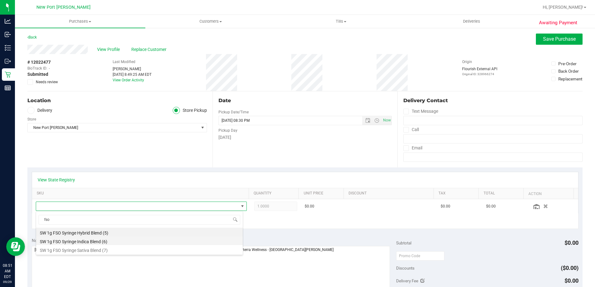
click at [78, 244] on li "SW 1g FSO Syringe Indica Blend (6)" at bounding box center [139, 241] width 207 height 9
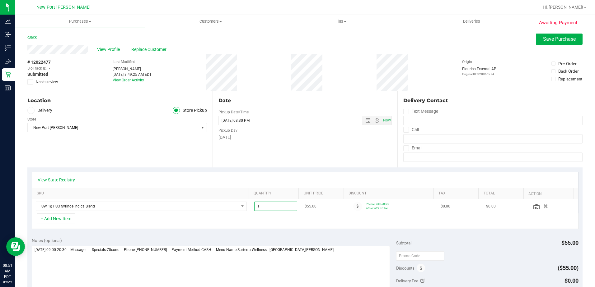
click at [268, 207] on span "1.00 1" at bounding box center [275, 206] width 43 height 9
type input "2"
type input "2.00"
click at [323, 214] on div "+ Add New Item" at bounding box center [305, 222] width 547 height 16
click at [352, 207] on div "SW 1g FSO Syringe Indica Blend 2.00 2 $55.00 70conc: 70% off line 60fso: 60% of…" at bounding box center [305, 206] width 546 height 14
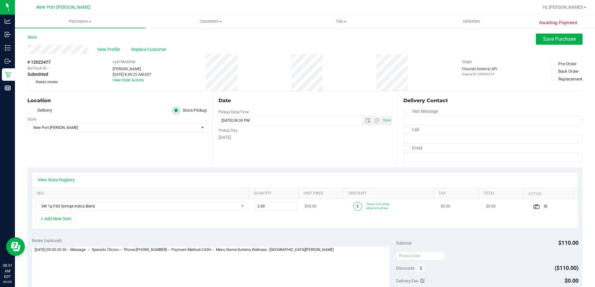
click at [357, 205] on icon at bounding box center [358, 207] width 2 height 4
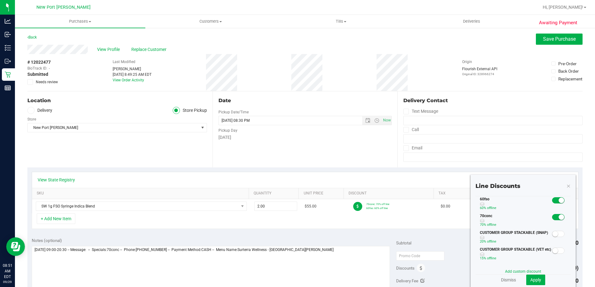
click at [552, 200] on span at bounding box center [558, 201] width 12 height 6
click at [532, 282] on span "Apply" at bounding box center [535, 280] width 11 height 5
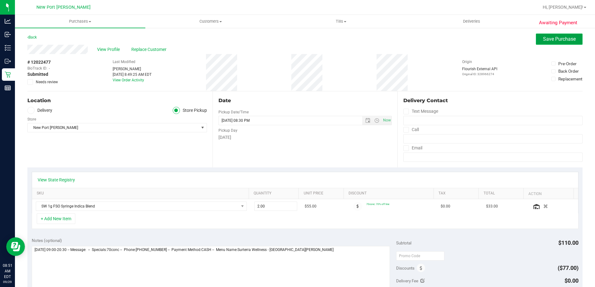
click at [553, 38] on span "Save Purchase" at bounding box center [559, 39] width 33 height 6
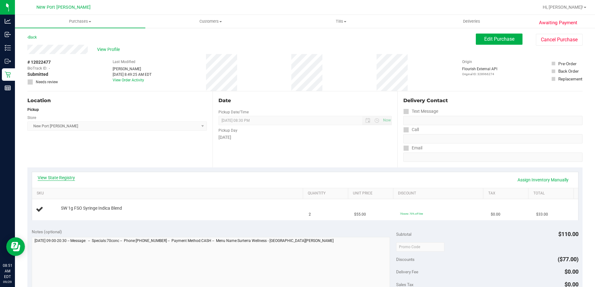
click at [61, 176] on link "View State Registry" at bounding box center [56, 178] width 37 height 6
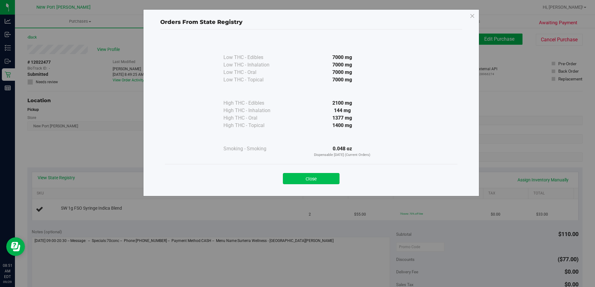
click at [317, 177] on button "Close" at bounding box center [311, 178] width 57 height 11
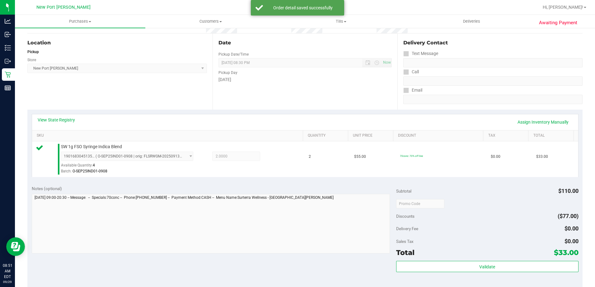
scroll to position [93, 0]
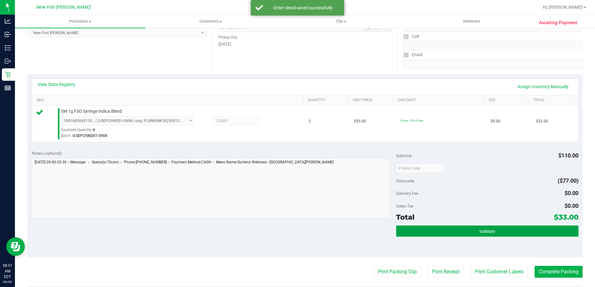
click at [451, 234] on button "Validate" at bounding box center [487, 231] width 182 height 11
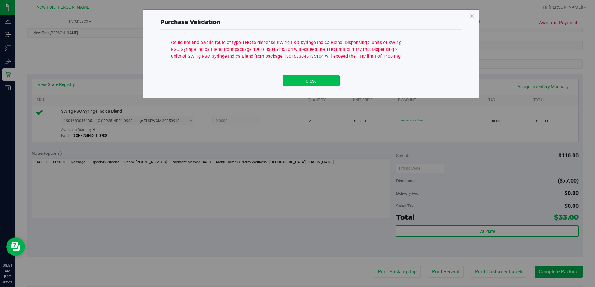
click at [305, 82] on button "Close" at bounding box center [311, 80] width 57 height 11
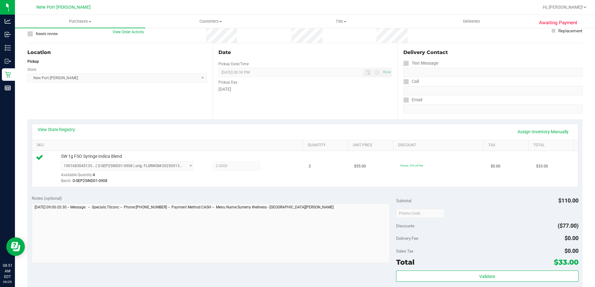
scroll to position [0, 0]
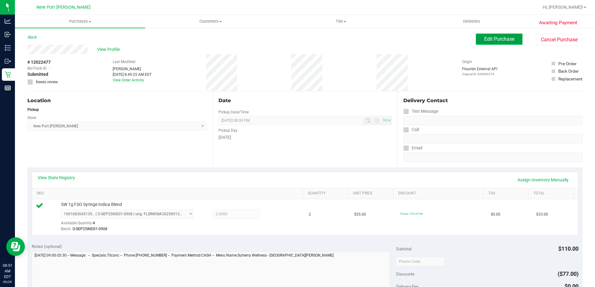
click at [496, 38] on span "Edit Purchase" at bounding box center [499, 39] width 30 height 6
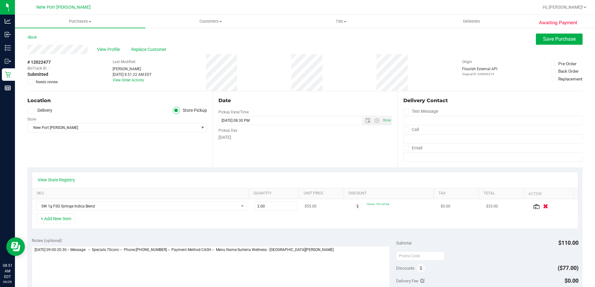
click at [543, 207] on icon "button" at bounding box center [545, 206] width 5 height 5
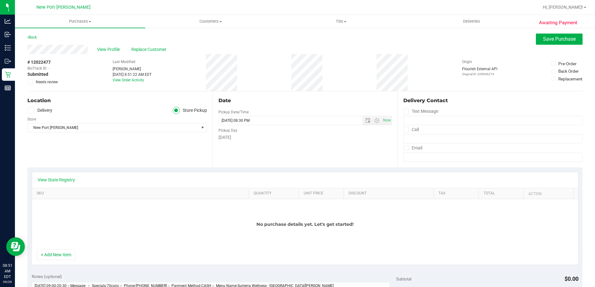
click at [267, 207] on div "No purchase details yet. Let's get started!" at bounding box center [305, 224] width 546 height 50
click at [58, 254] on button "+ Add New Item" at bounding box center [56, 255] width 39 height 11
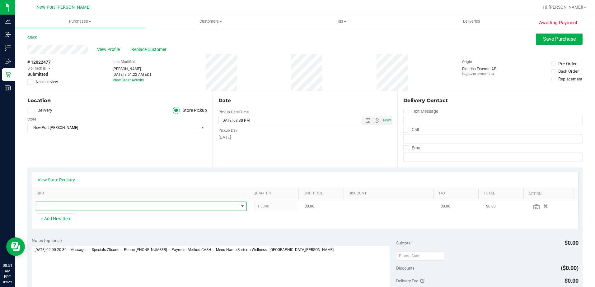
click at [77, 206] on span "NO DATA FOUND" at bounding box center [137, 206] width 203 height 9
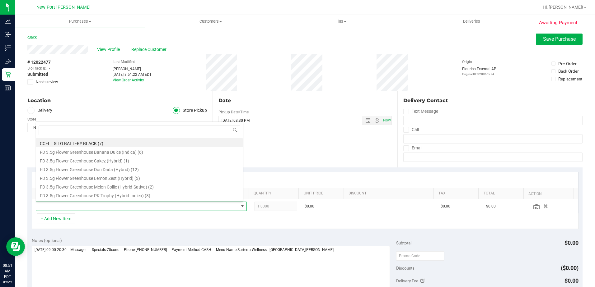
scroll to position [9, 205]
type input "fso"
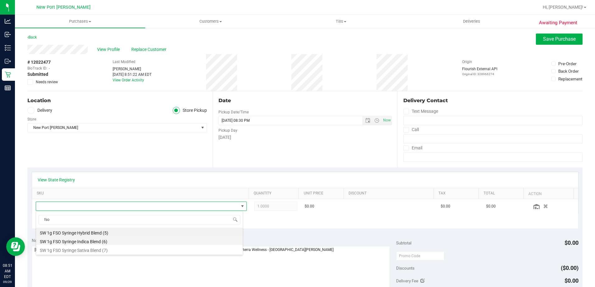
click at [82, 240] on li "SW 1g FSO Syringe Indica Blend (6)" at bounding box center [139, 241] width 207 height 9
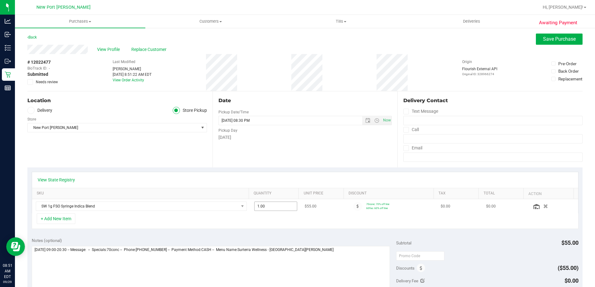
click at [274, 206] on span "1.00 1" at bounding box center [275, 206] width 43 height 9
type input "1"
click at [313, 223] on div "+ Add New Item" at bounding box center [305, 222] width 547 height 16
click at [353, 208] on span at bounding box center [357, 206] width 9 height 9
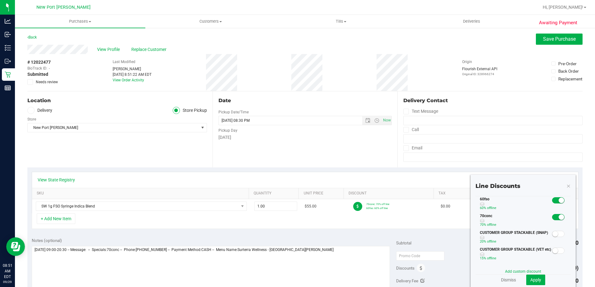
click at [552, 202] on span at bounding box center [558, 201] width 12 height 6
click at [535, 280] on span "Apply" at bounding box center [535, 280] width 11 height 5
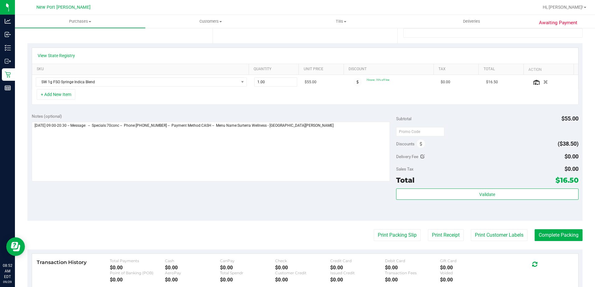
scroll to position [0, 0]
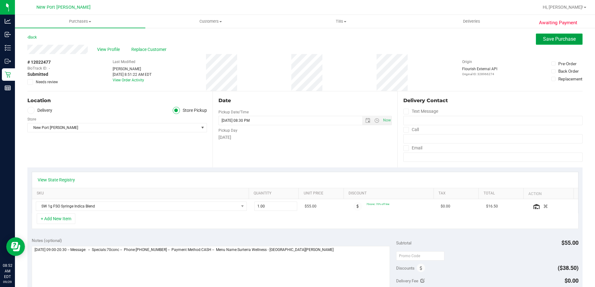
click at [549, 36] on button "Save Purchase" at bounding box center [559, 39] width 47 height 11
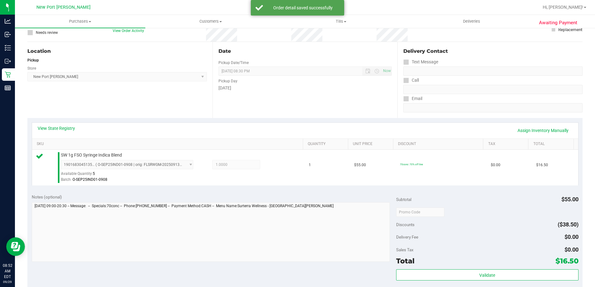
scroll to position [93, 0]
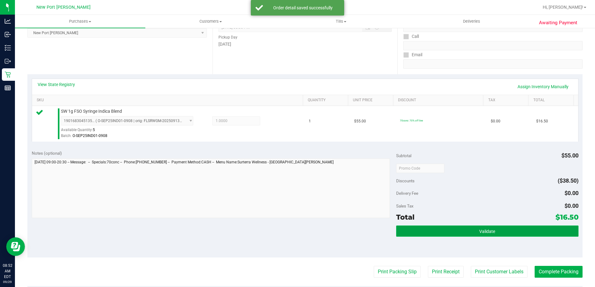
click at [479, 235] on button "Validate" at bounding box center [487, 231] width 182 height 11
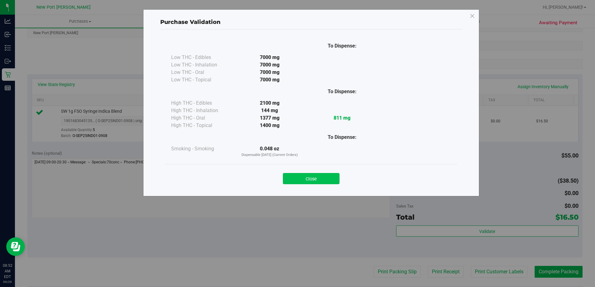
click at [306, 178] on button "Close" at bounding box center [311, 178] width 57 height 11
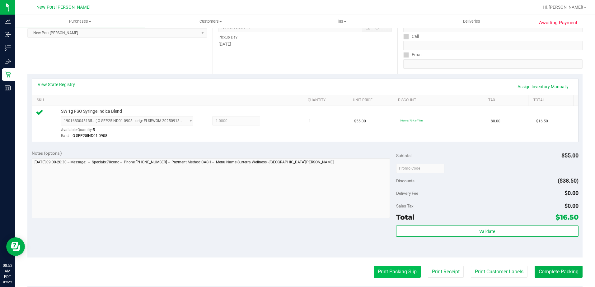
click at [397, 273] on button "Print Packing Slip" at bounding box center [397, 272] width 47 height 12
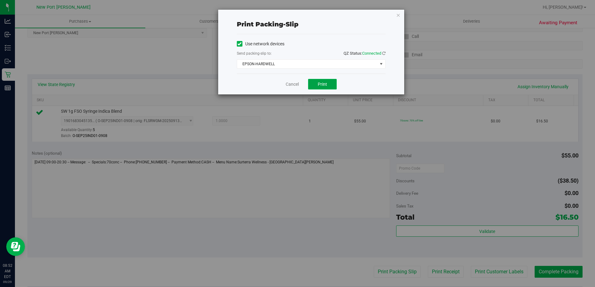
click at [326, 87] on button "Print" at bounding box center [322, 84] width 29 height 11
click at [294, 86] on link "Cancel" at bounding box center [292, 84] width 13 height 7
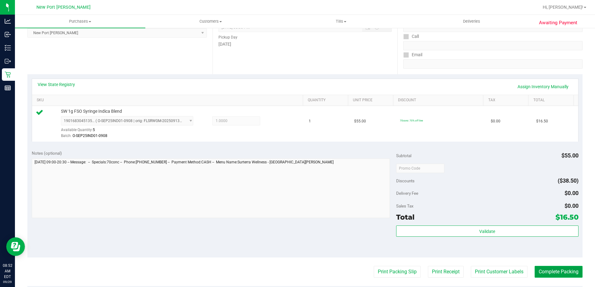
click at [549, 273] on button "Complete Packing" at bounding box center [558, 272] width 48 height 12
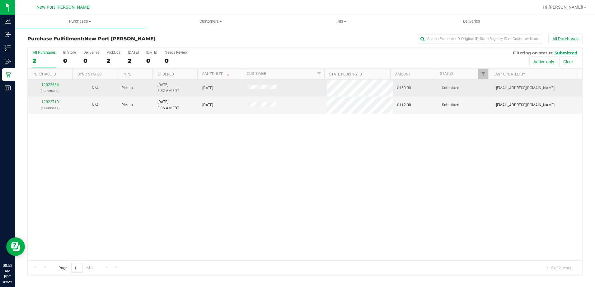
click at [47, 84] on link "12022686" at bounding box center [49, 85] width 17 height 4
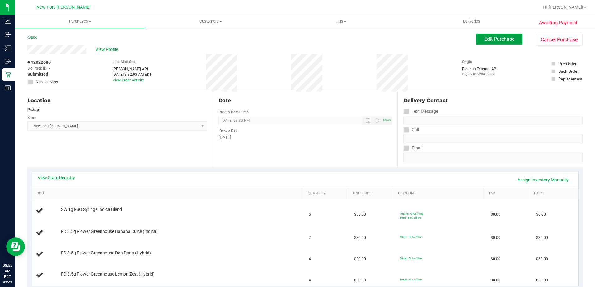
click at [489, 38] on span "Edit Purchase" at bounding box center [499, 39] width 30 height 6
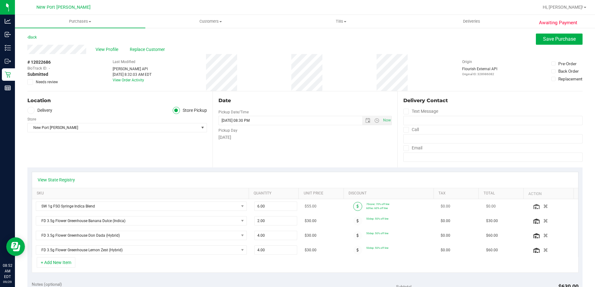
click at [353, 208] on span at bounding box center [357, 206] width 9 height 9
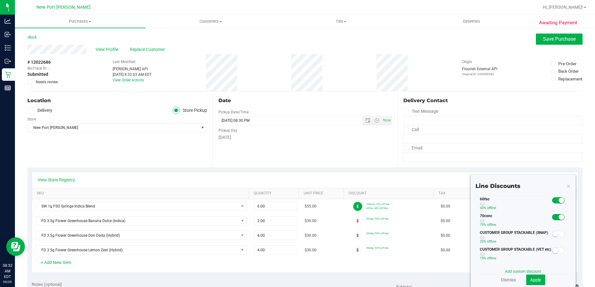
click at [552, 201] on span at bounding box center [558, 201] width 12 height 6
click at [531, 284] on button "Apply" at bounding box center [535, 280] width 19 height 11
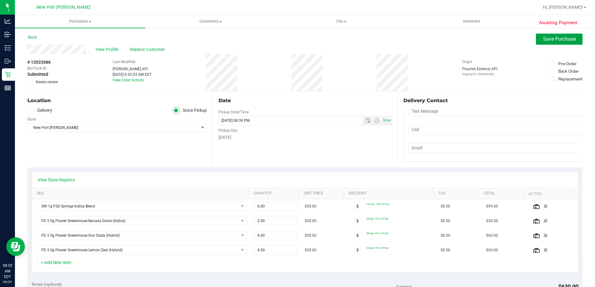
click at [547, 37] on span "Save Purchase" at bounding box center [559, 39] width 33 height 6
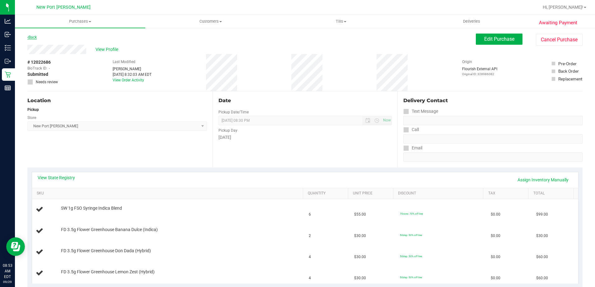
click at [30, 37] on link "Back" at bounding box center [31, 37] width 9 height 4
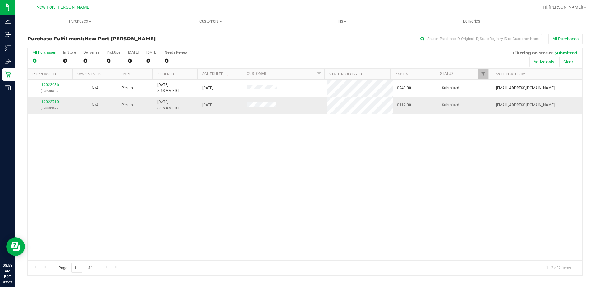
click at [51, 101] on link "12022710" at bounding box center [49, 102] width 17 height 4
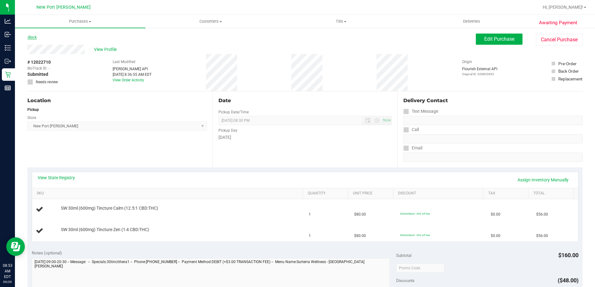
click at [30, 35] on link "Back" at bounding box center [31, 37] width 9 height 4
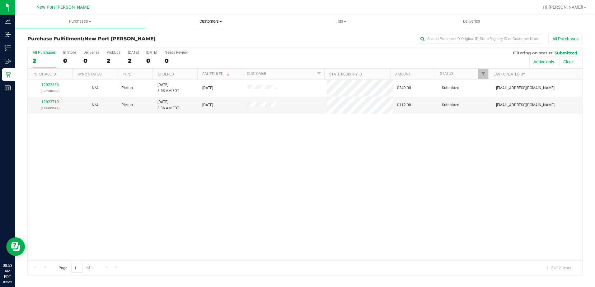
click at [222, 22] on span at bounding box center [220, 21] width 2 height 1
click at [189, 35] on span "All customers" at bounding box center [167, 37] width 45 height 5
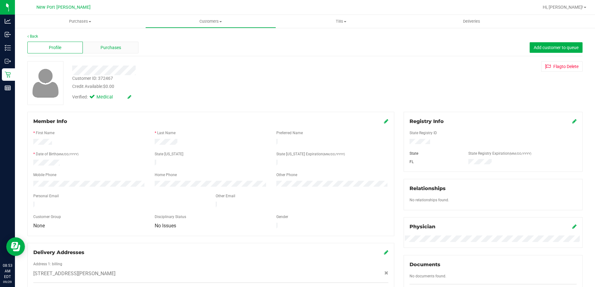
click at [102, 46] on span "Purchases" at bounding box center [110, 47] width 21 height 7
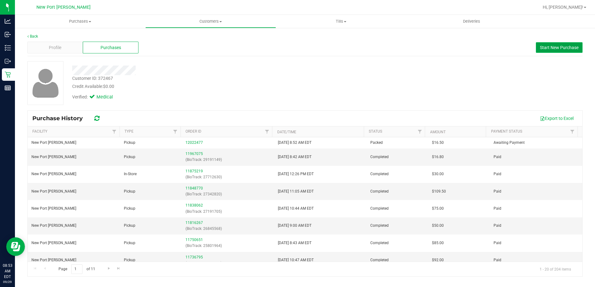
click at [557, 45] on span "Start New Purchase" at bounding box center [559, 47] width 39 height 5
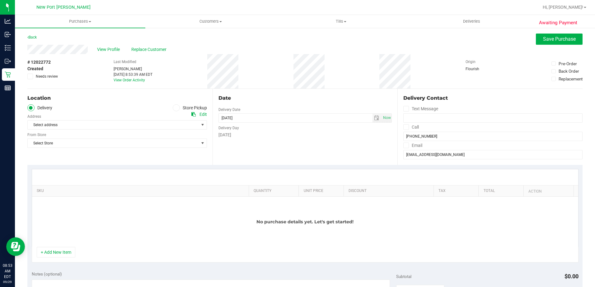
click at [175, 108] on icon at bounding box center [176, 108] width 4 height 0
click at [0, 0] on input "Store Pickup" at bounding box center [0, 0] width 0 height 0
drag, startPoint x: 201, startPoint y: 125, endPoint x: 194, endPoint y: 128, distance: 7.4
click at [201, 125] on span "select" at bounding box center [202, 125] width 5 height 5
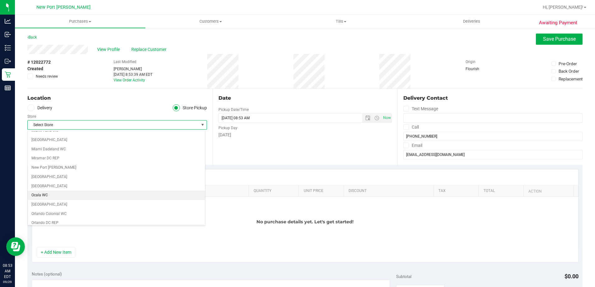
scroll to position [218, 0]
click at [54, 166] on li "New Port [PERSON_NAME]" at bounding box center [116, 167] width 177 height 9
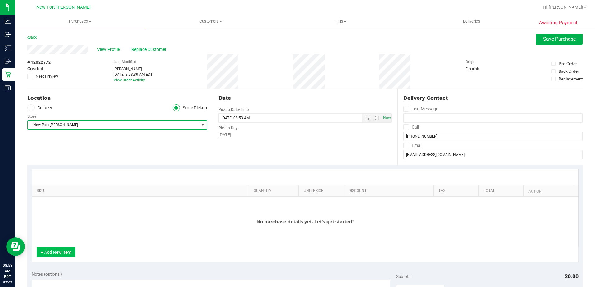
click at [47, 251] on button "+ Add New Item" at bounding box center [56, 252] width 39 height 11
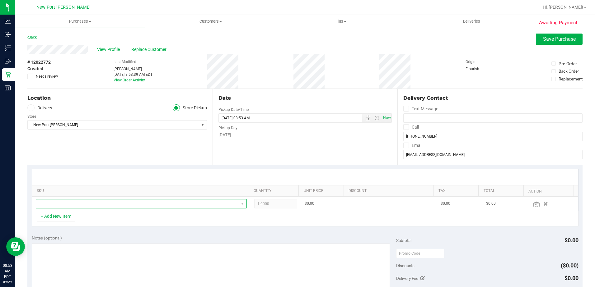
click at [63, 203] on span "NO DATA FOUND" at bounding box center [137, 204] width 203 height 9
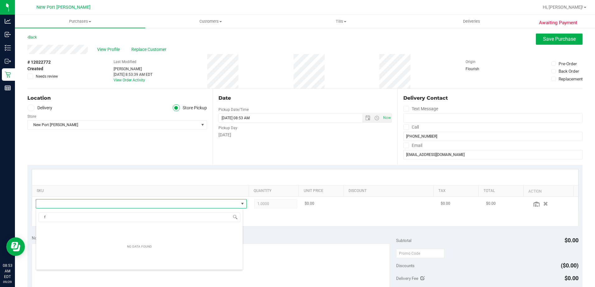
scroll to position [9, 205]
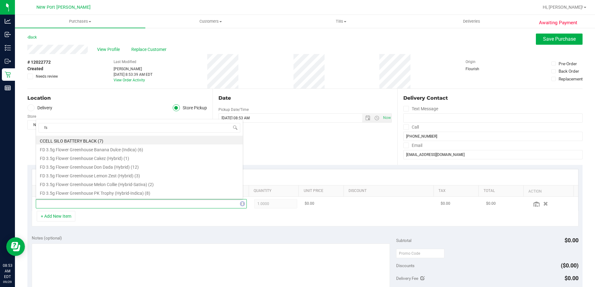
type input "fso"
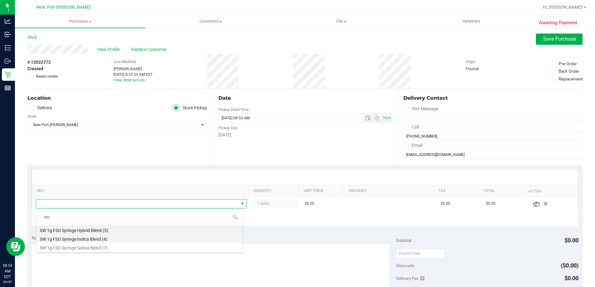
click at [77, 241] on li "SW 1g FSO Syringe Indica Blend (4)" at bounding box center [139, 238] width 207 height 9
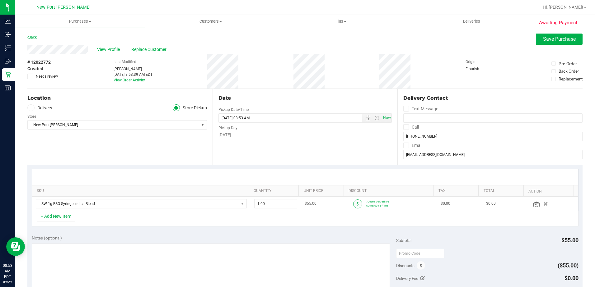
click at [357, 205] on icon at bounding box center [358, 204] width 2 height 4
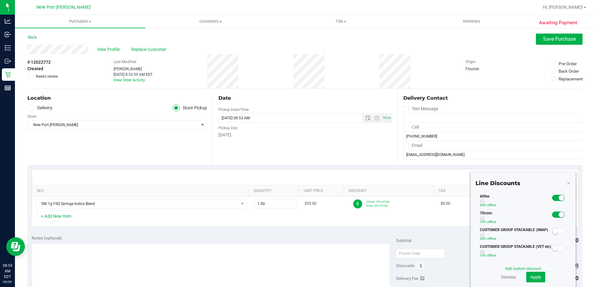
click at [552, 198] on span at bounding box center [558, 198] width 12 height 6
click at [533, 279] on span "Apply" at bounding box center [535, 277] width 11 height 5
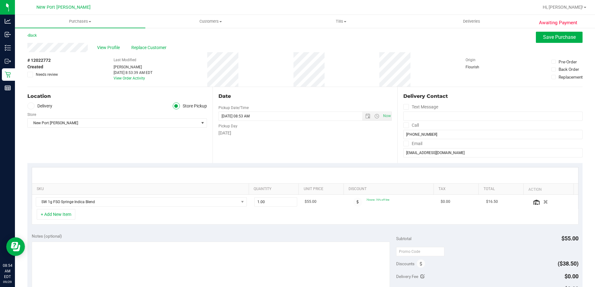
scroll to position [0, 0]
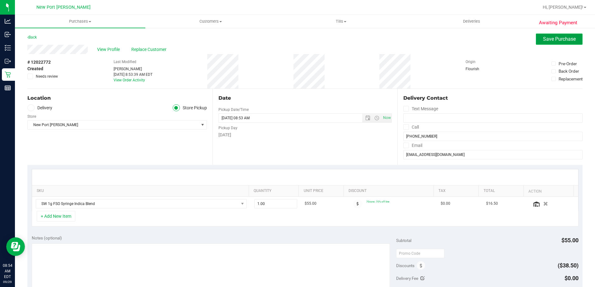
click at [543, 40] on span "Save Purchase" at bounding box center [559, 39] width 33 height 6
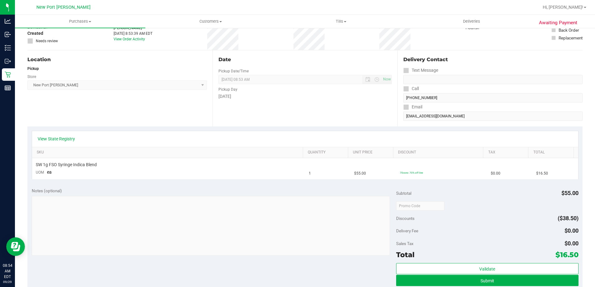
scroll to position [124, 0]
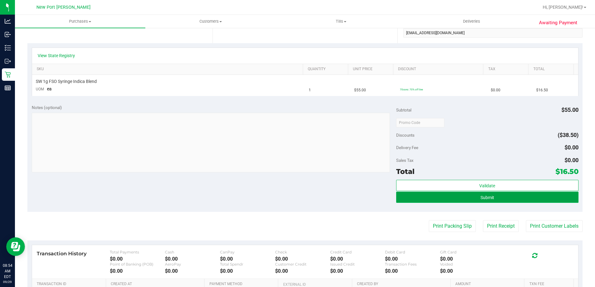
click at [476, 200] on button "Submit" at bounding box center [487, 197] width 182 height 11
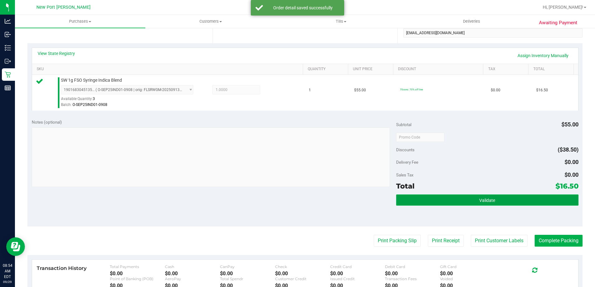
click at [474, 198] on button "Validate" at bounding box center [487, 200] width 182 height 11
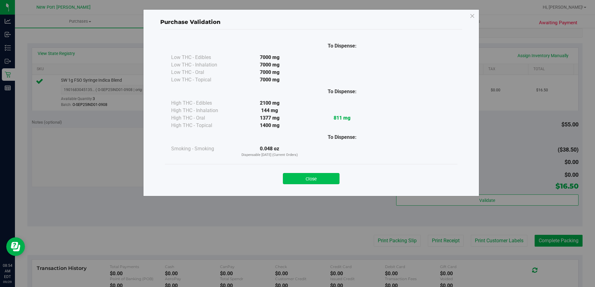
click at [315, 181] on button "Close" at bounding box center [311, 178] width 57 height 11
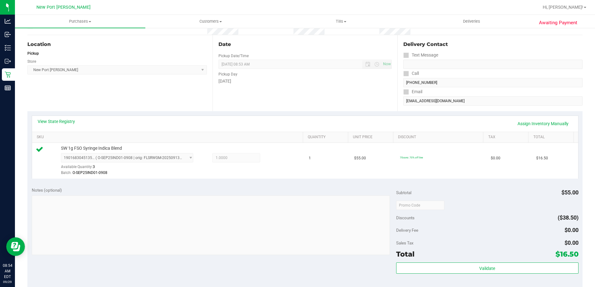
scroll to position [187, 0]
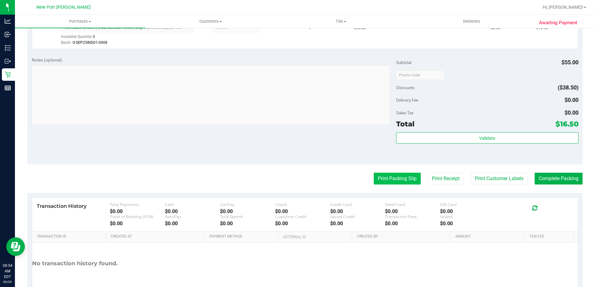
click at [386, 179] on button "Print Packing Slip" at bounding box center [397, 179] width 47 height 12
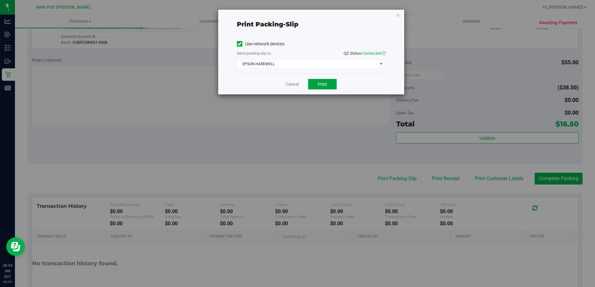
click at [326, 86] on span "Print" at bounding box center [322, 84] width 9 height 5
click at [294, 84] on link "Cancel" at bounding box center [292, 84] width 13 height 7
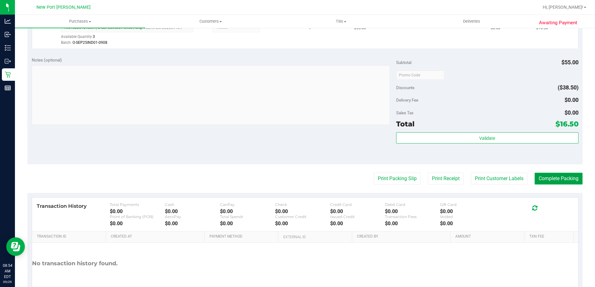
click at [543, 175] on button "Complete Packing" at bounding box center [558, 179] width 48 height 12
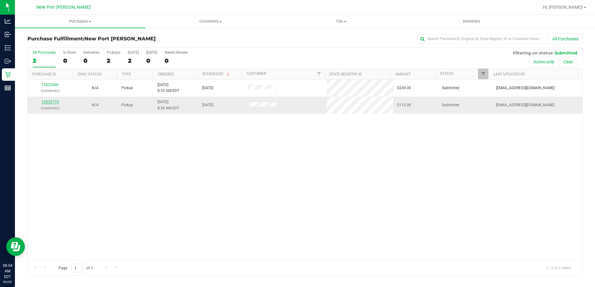
click at [54, 102] on link "12022710" at bounding box center [49, 102] width 17 height 4
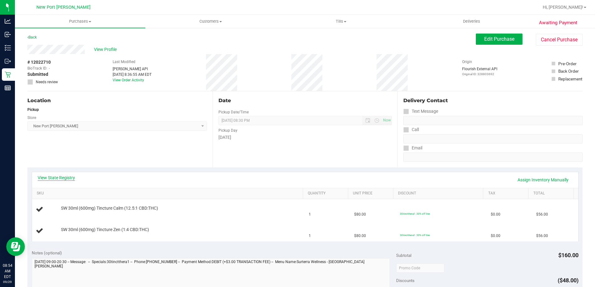
click at [54, 176] on link "View State Registry" at bounding box center [56, 178] width 37 height 6
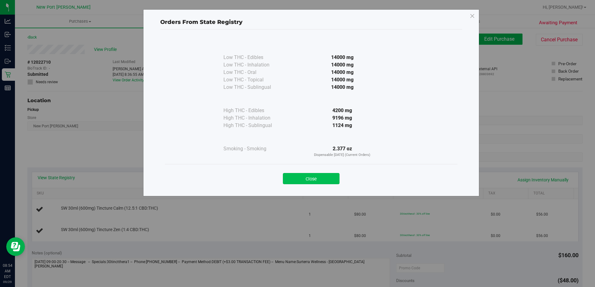
click at [316, 180] on button "Close" at bounding box center [311, 178] width 57 height 11
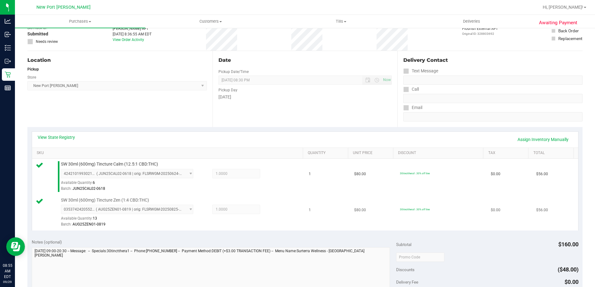
scroll to position [124, 0]
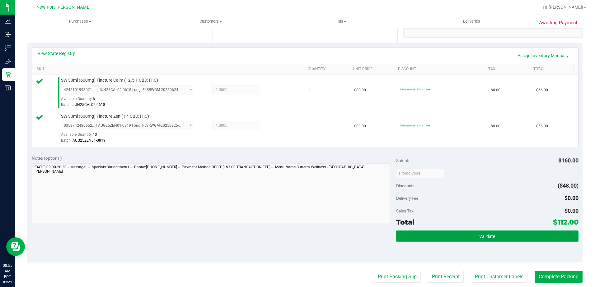
click at [479, 239] on span "Validate" at bounding box center [487, 236] width 16 height 5
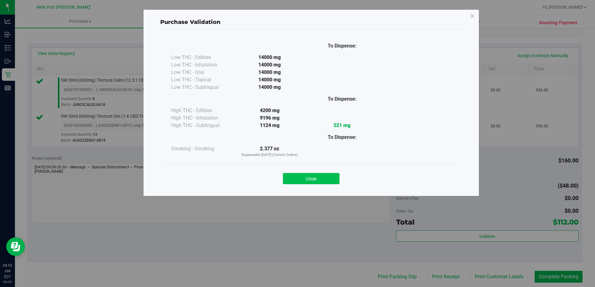
click at [307, 175] on button "Close" at bounding box center [311, 178] width 57 height 11
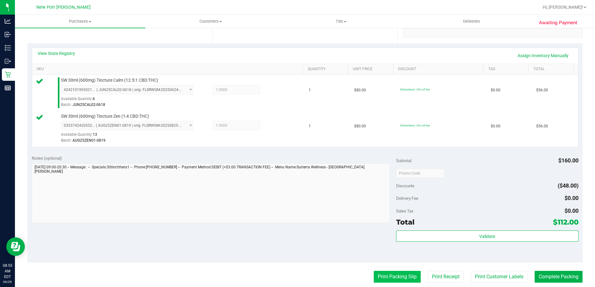
click at [388, 276] on button "Print Packing Slip" at bounding box center [397, 277] width 47 height 12
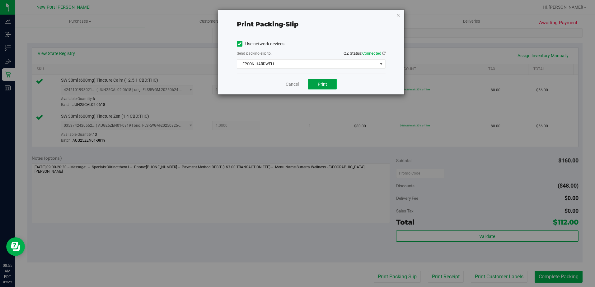
click at [323, 82] on span "Print" at bounding box center [322, 84] width 9 height 5
click at [284, 84] on div "Cancel Print" at bounding box center [311, 84] width 149 height 21
click at [288, 81] on link "Cancel" at bounding box center [292, 84] width 13 height 7
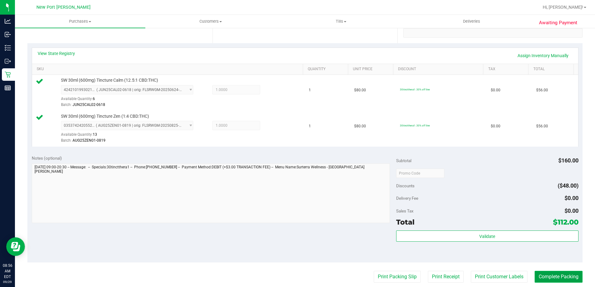
click at [544, 274] on button "Complete Packing" at bounding box center [558, 277] width 48 height 12
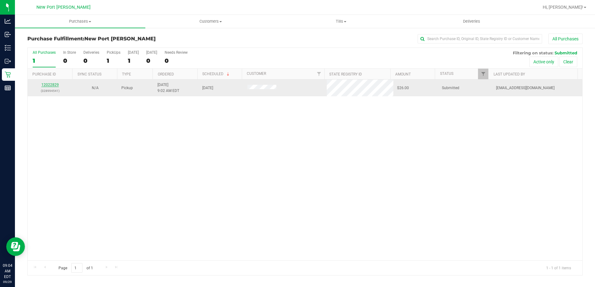
click at [51, 84] on link "12022829" at bounding box center [49, 85] width 17 height 4
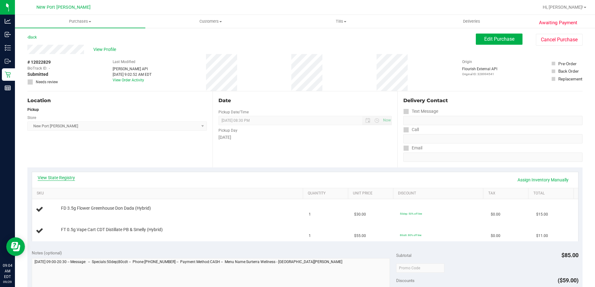
click at [64, 177] on link "View State Registry" at bounding box center [56, 178] width 37 height 6
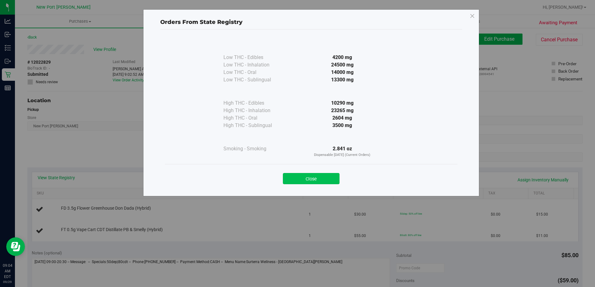
click at [312, 177] on button "Close" at bounding box center [311, 178] width 57 height 11
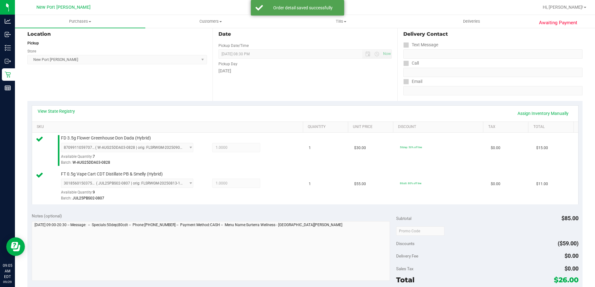
scroll to position [187, 0]
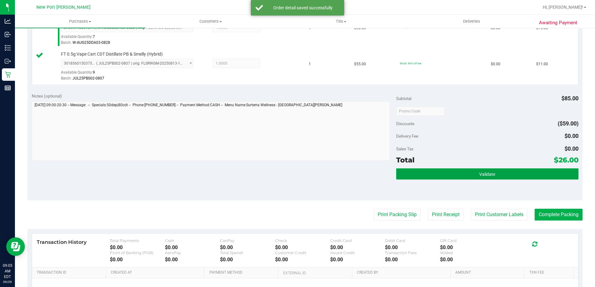
drag, startPoint x: 483, startPoint y: 176, endPoint x: 499, endPoint y: 173, distance: 16.8
click at [488, 175] on span "Validate" at bounding box center [487, 174] width 16 height 5
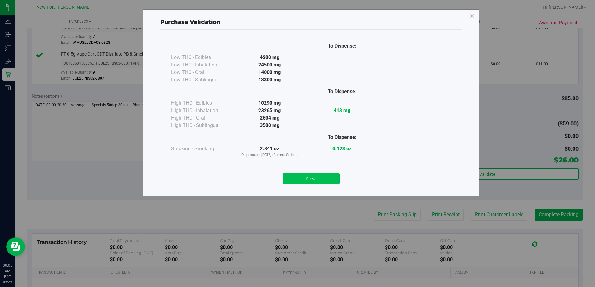
click at [321, 179] on button "Close" at bounding box center [311, 178] width 57 height 11
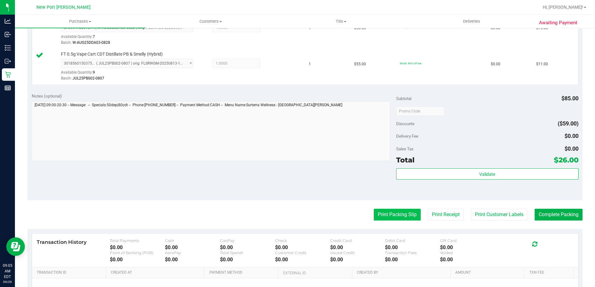
click at [388, 215] on button "Print Packing Slip" at bounding box center [397, 215] width 47 height 12
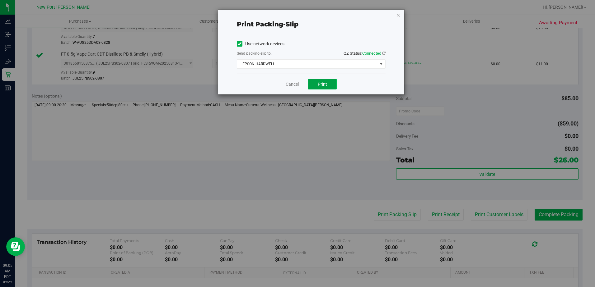
click at [325, 86] on span "Print" at bounding box center [322, 84] width 9 height 5
click at [287, 83] on link "Cancel" at bounding box center [292, 84] width 13 height 7
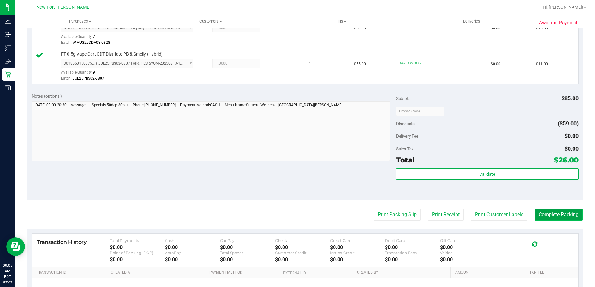
click at [557, 215] on button "Complete Packing" at bounding box center [558, 215] width 48 height 12
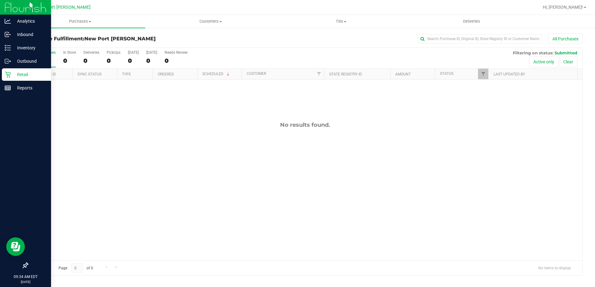
click at [22, 72] on p "Retail" at bounding box center [29, 74] width 37 height 7
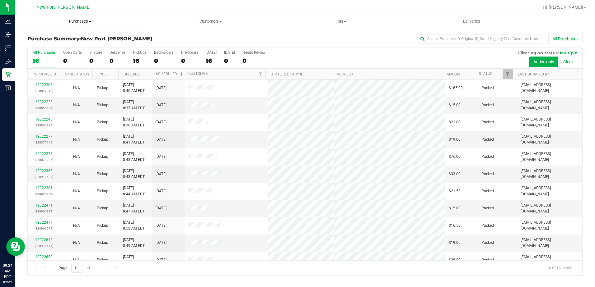
click at [89, 22] on span "Purchases" at bounding box center [80, 22] width 130 height 6
click at [63, 47] on li "Fulfillment" at bounding box center [80, 44] width 130 height 7
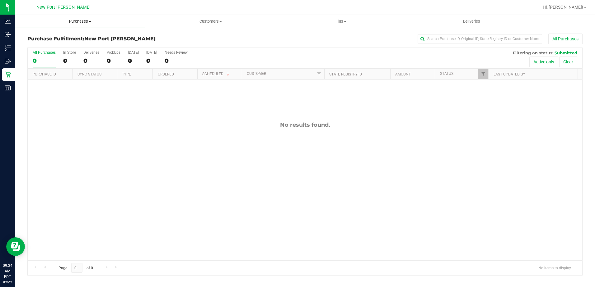
click at [89, 21] on span "Purchases" at bounding box center [80, 22] width 130 height 6
click at [53, 41] on li "Fulfillment" at bounding box center [80, 44] width 130 height 7
